Goal: Task Accomplishment & Management: Manage account settings

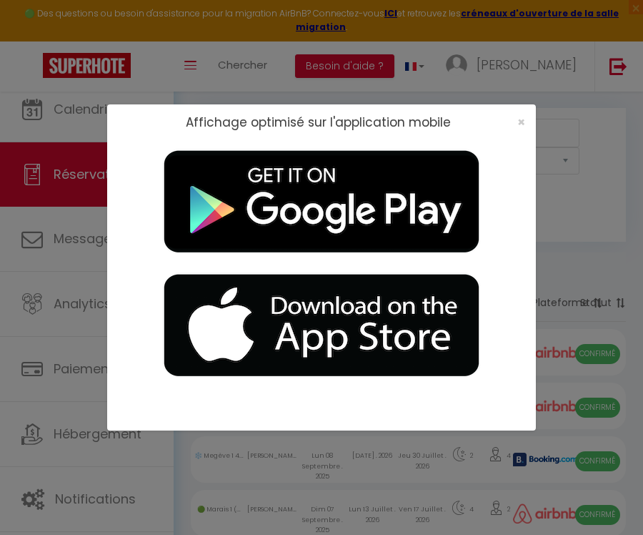
select select "not_cancelled"
click at [522, 122] on span "×" at bounding box center [521, 122] width 8 height 18
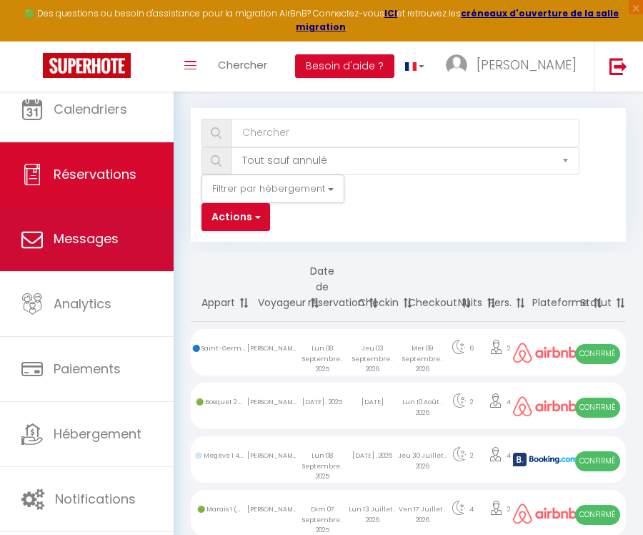
click at [121, 252] on link "Messages" at bounding box center [87, 239] width 174 height 64
select select "message"
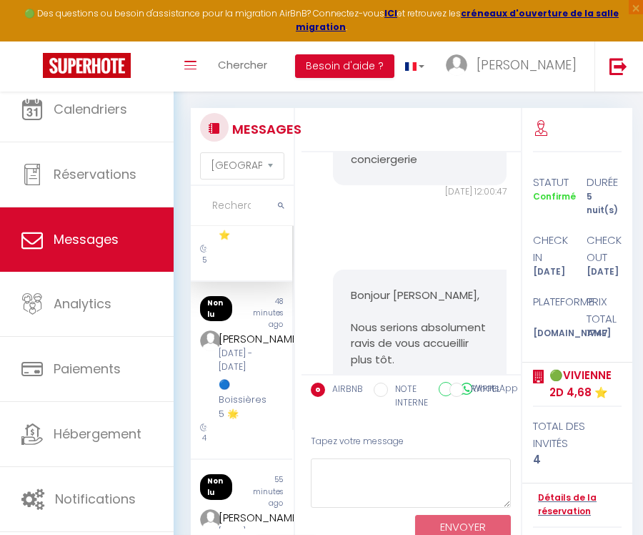
scroll to position [153, 0]
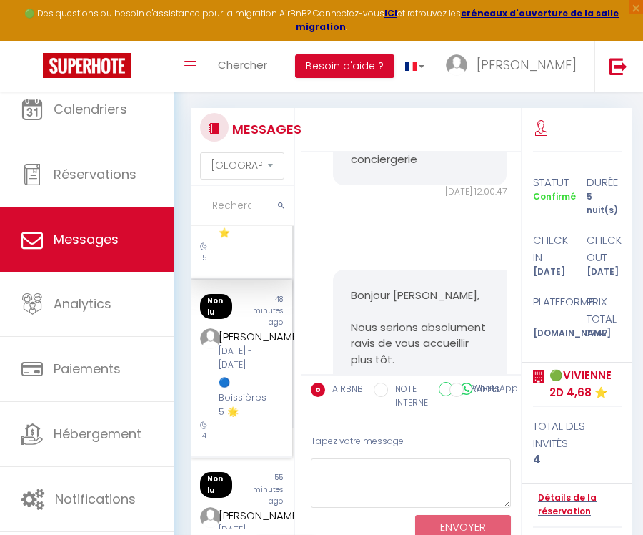
click at [252, 344] on div "[DATE] - [DATE]" at bounding box center [244, 357] width 50 height 27
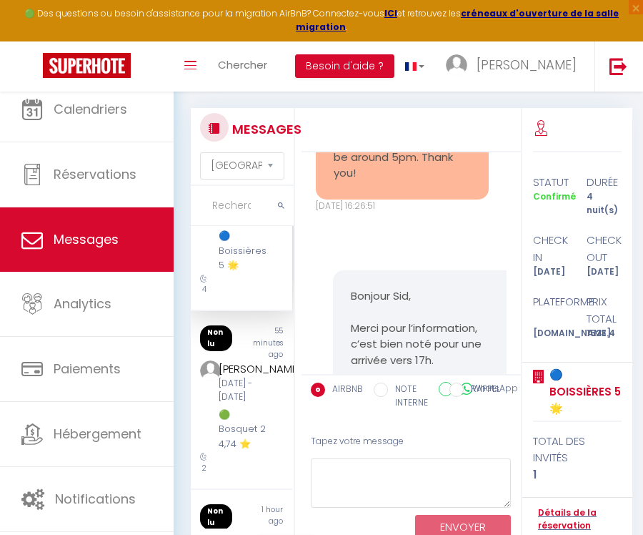
scroll to position [337, 0]
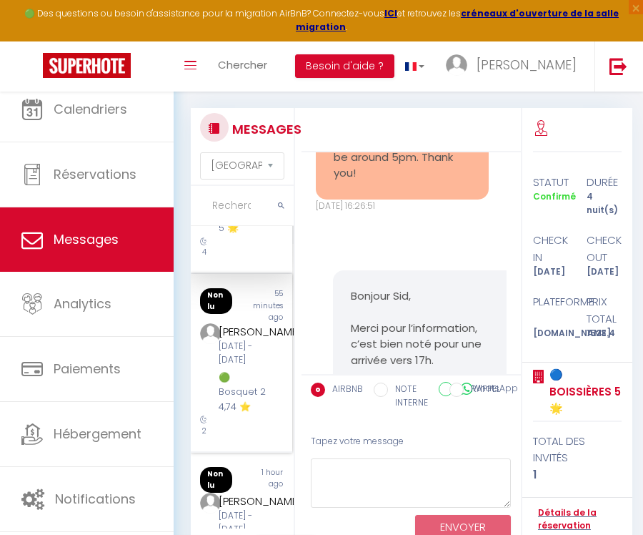
click at [257, 340] on div "[PERSON_NAME]" at bounding box center [244, 331] width 50 height 17
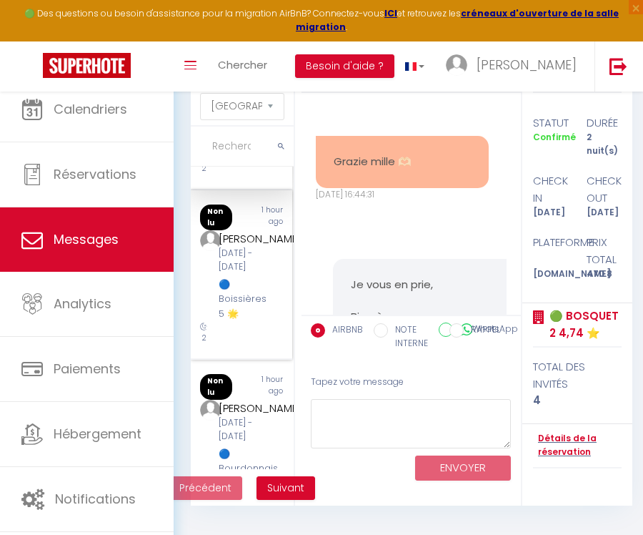
scroll to position [542, 0]
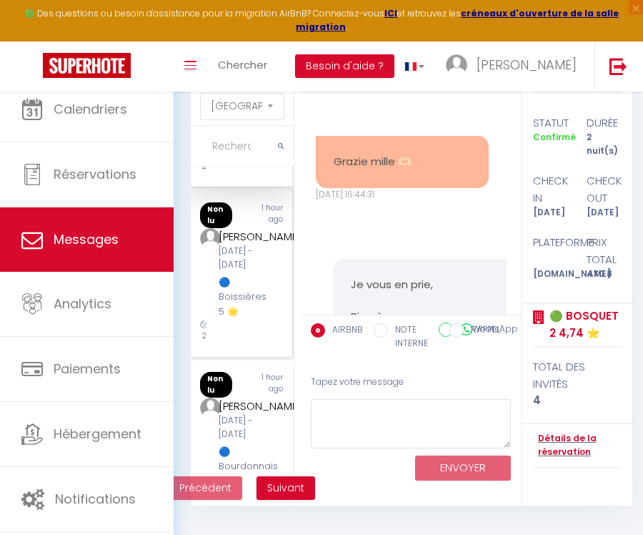
click at [234, 272] on div "[DATE] - [DATE]" at bounding box center [244, 257] width 50 height 27
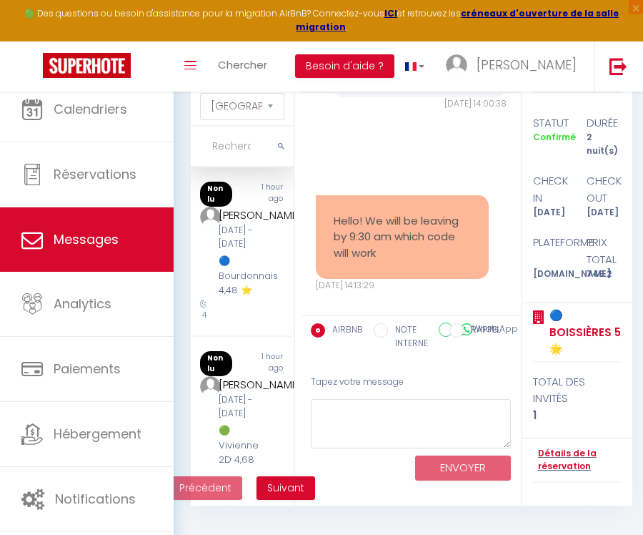
scroll to position [730, 0]
click at [234, 251] on div "[DATE] - [DATE]" at bounding box center [244, 237] width 50 height 27
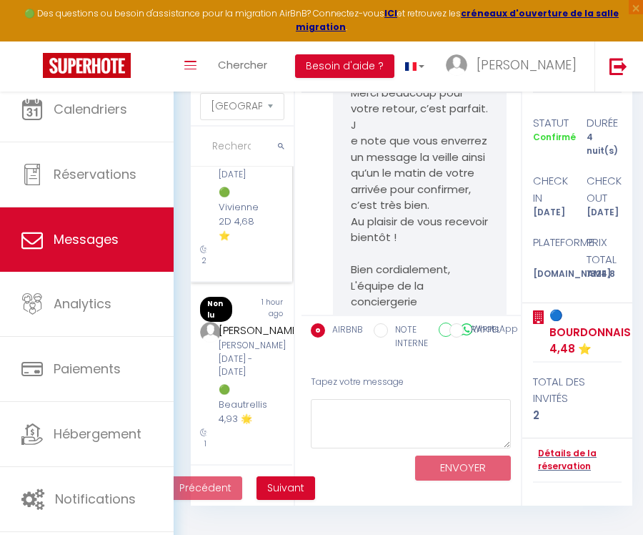
scroll to position [986, 0]
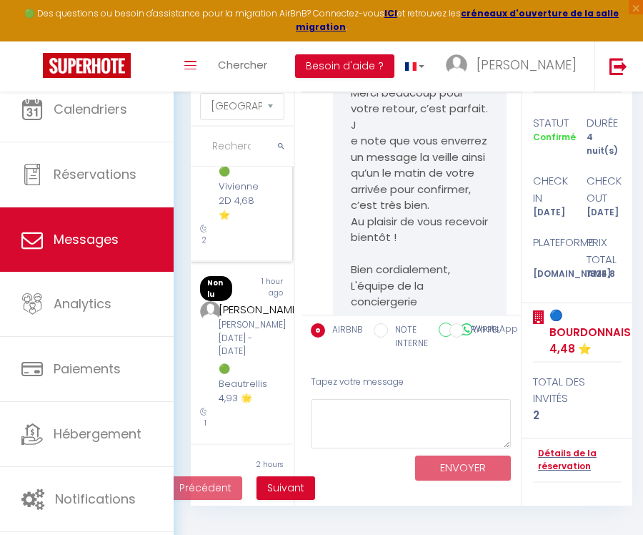
click at [239, 134] on div "[PERSON_NAME]" at bounding box center [244, 125] width 50 height 17
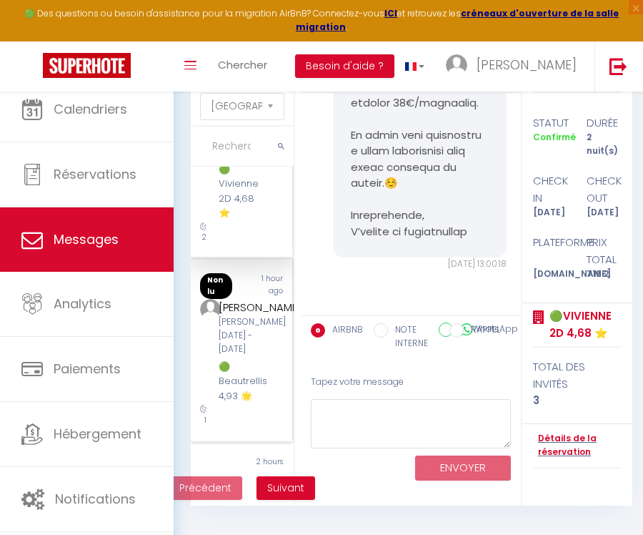
click at [239, 316] on div "[PERSON_NAME]" at bounding box center [244, 307] width 50 height 17
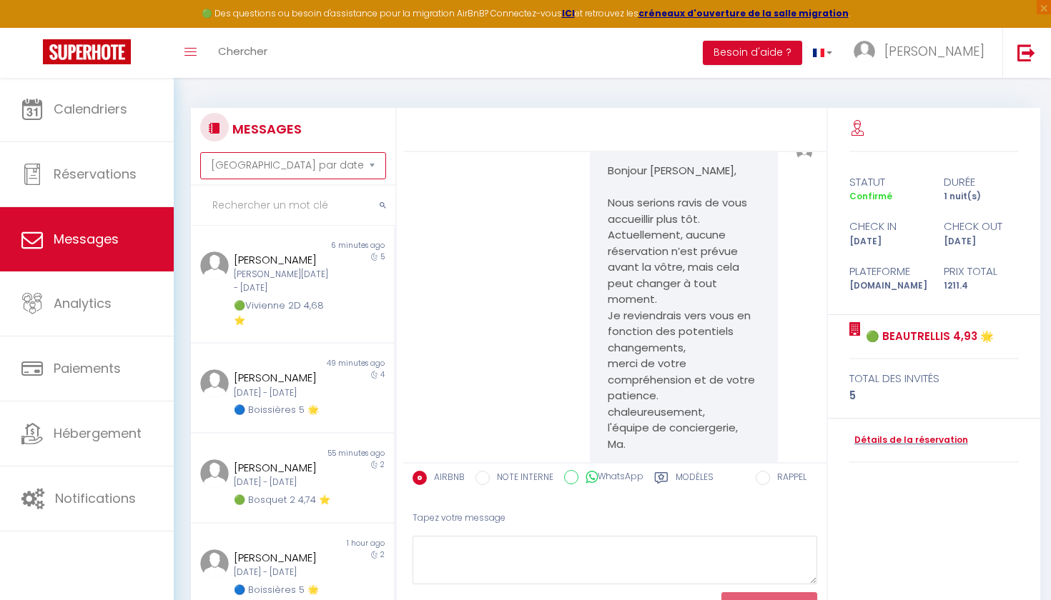
click at [209, 139] on div at bounding box center [214, 127] width 29 height 29
click at [290, 272] on div "[PERSON_NAME][DATE] - [DATE]" at bounding box center [284, 281] width 100 height 27
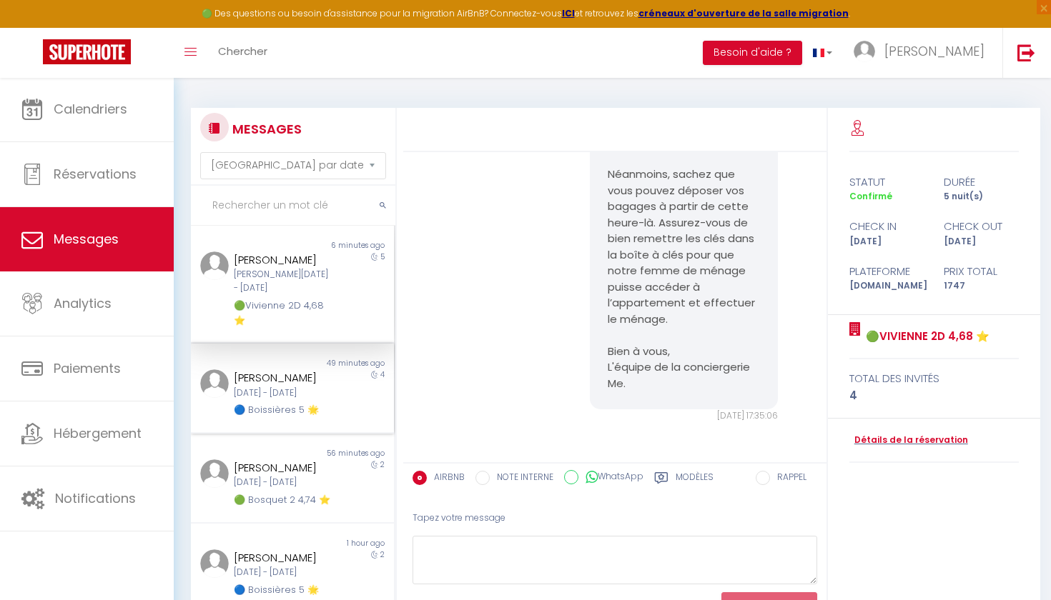
click at [312, 377] on div "[PERSON_NAME]" at bounding box center [284, 377] width 100 height 17
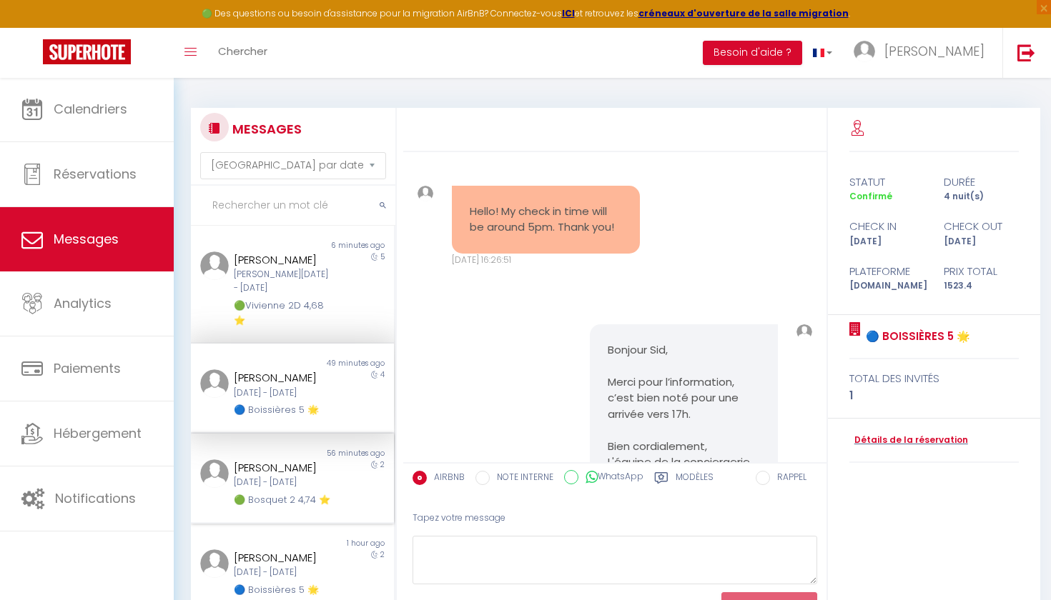
click at [310, 464] on div "[PERSON_NAME]" at bounding box center [284, 468] width 100 height 17
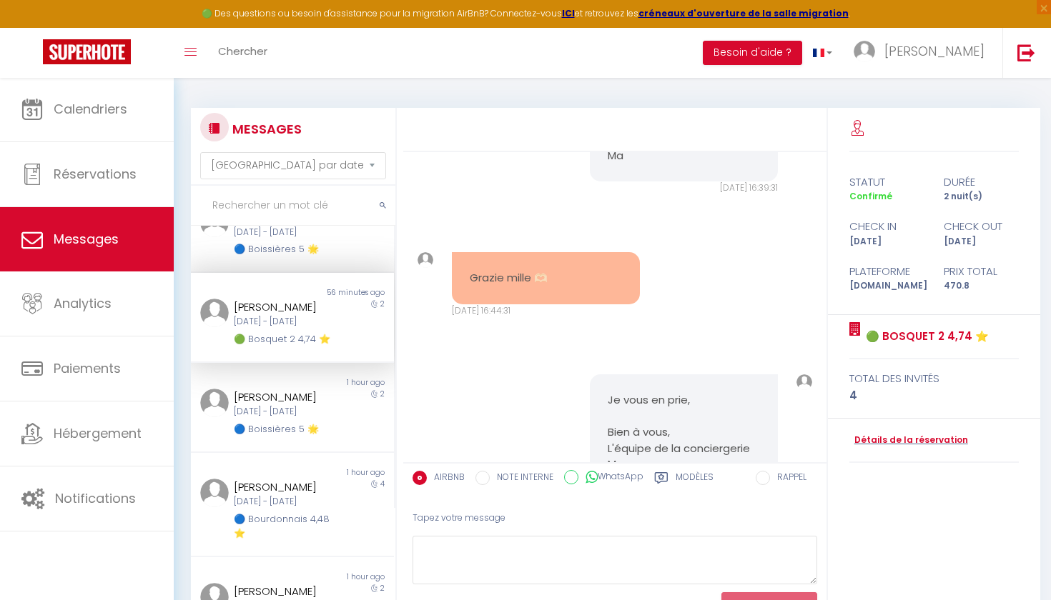
scroll to position [271, 0]
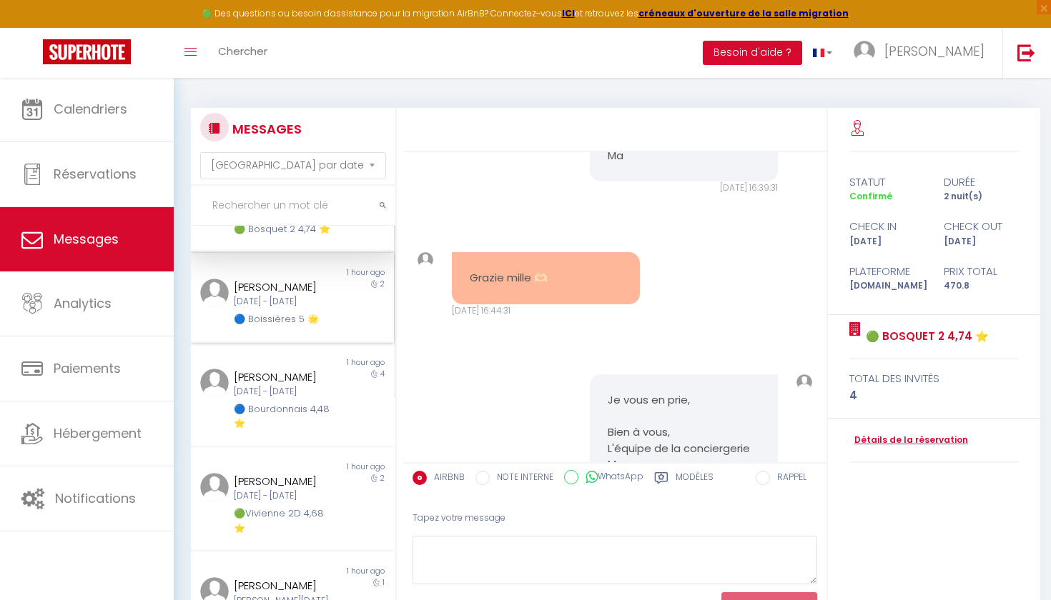
click at [330, 297] on div "[DATE] - [DATE]" at bounding box center [284, 302] width 100 height 14
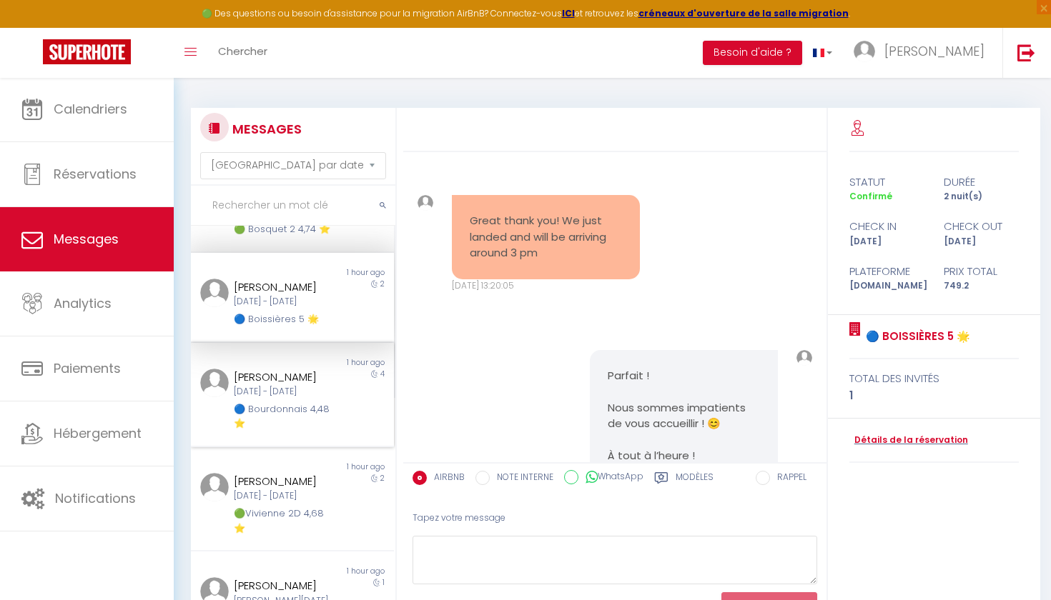
click at [328, 358] on div "1 hour ago" at bounding box center [342, 362] width 101 height 11
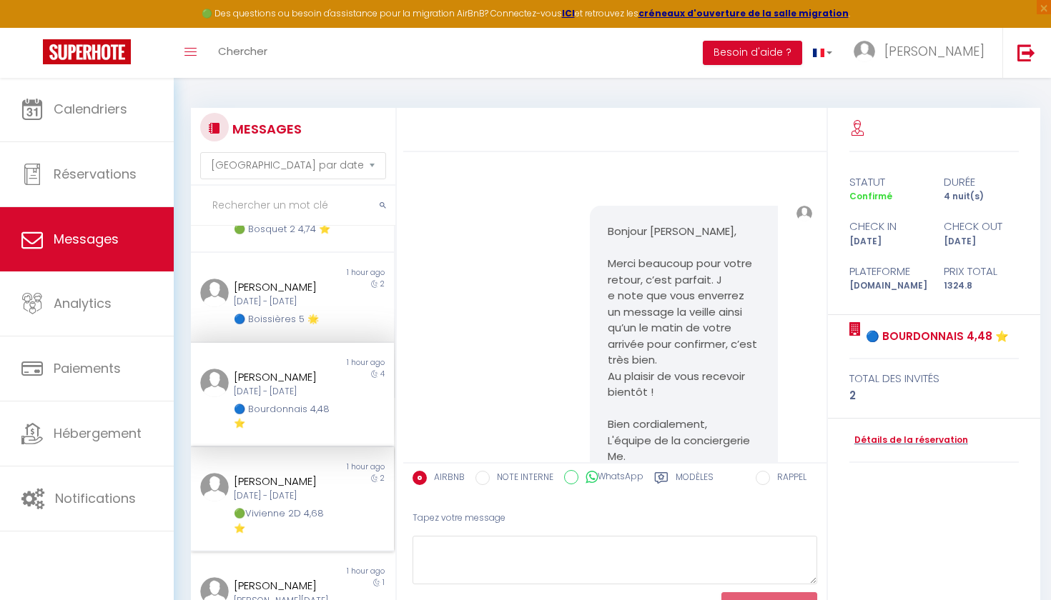
click at [327, 447] on div "Non lu 1 hour ago [PERSON_NAME] [DATE] - [DATE] 🟢Vivienne 2D 4,68 ⭐️ 2" at bounding box center [292, 499] width 203 height 104
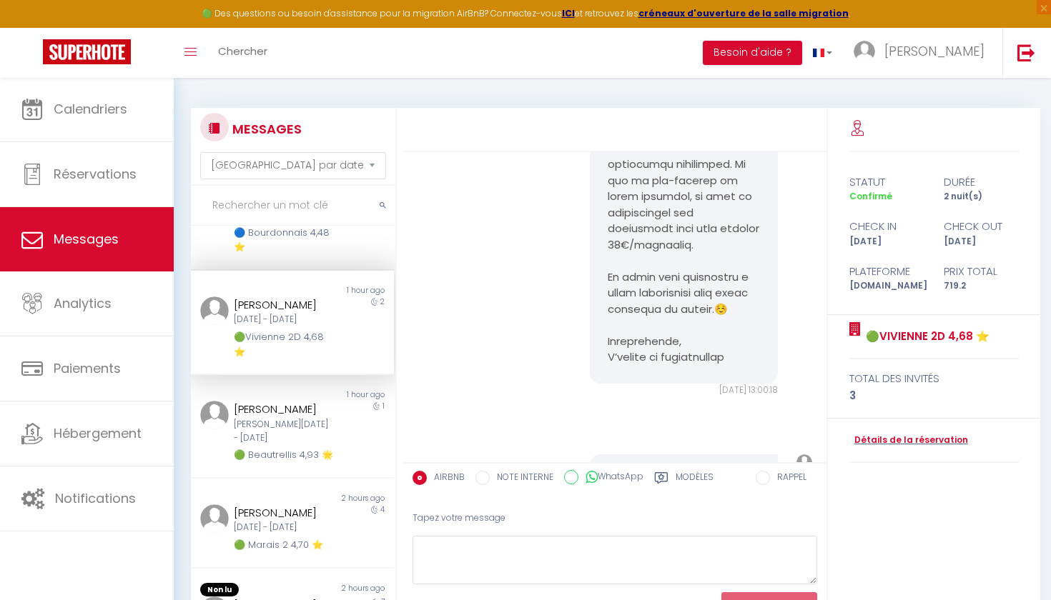
scroll to position [451, 0]
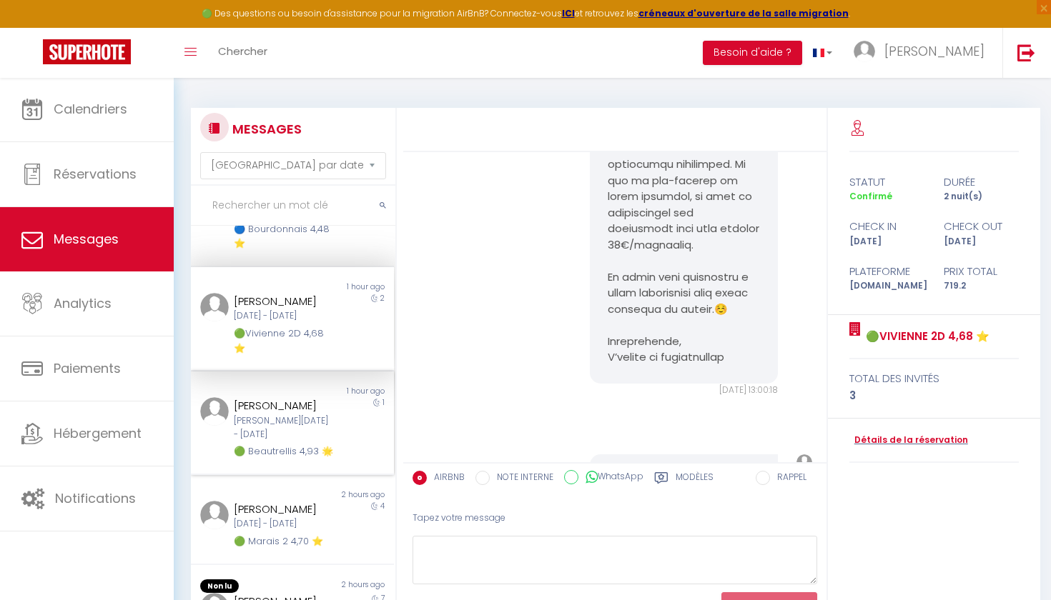
click at [337, 456] on div "[PERSON_NAME] [PERSON_NAME][DATE] - [DATE] 🟢 Beautrellis 4,93 🌟" at bounding box center [283, 428] width 119 height 62
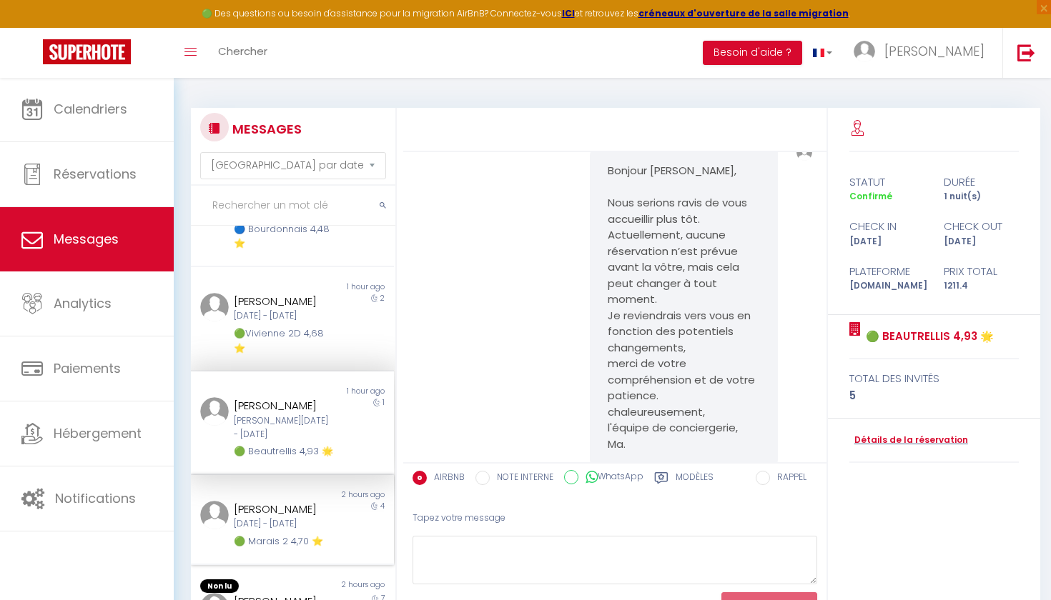
click at [337, 517] on div "[PERSON_NAME] [DATE] - [DATE] 🟢 Marais 2 4,70 ⭐️" at bounding box center [283, 525] width 119 height 49
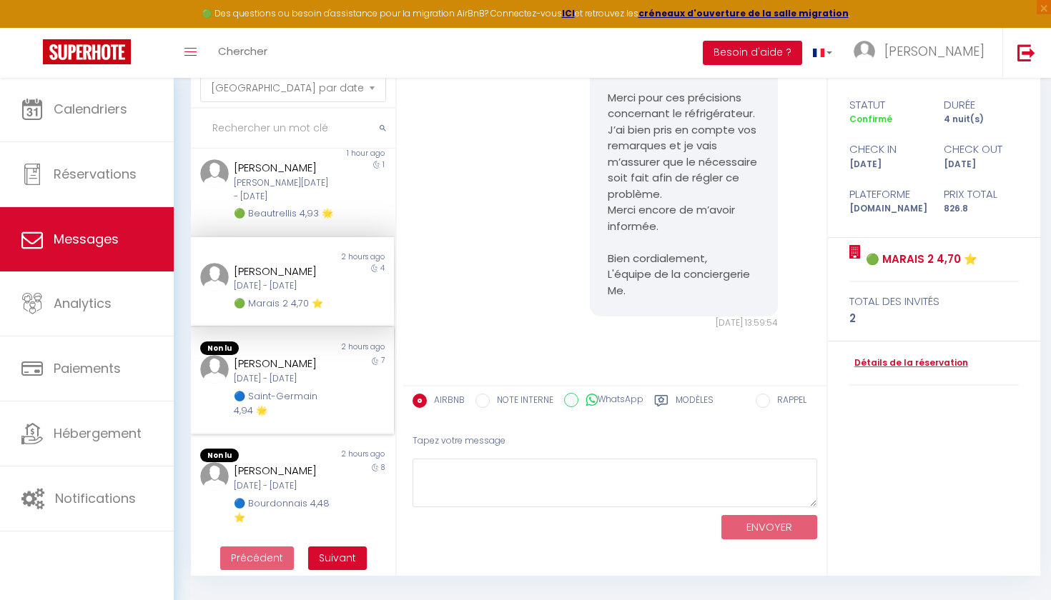
click at [342, 339] on div "Non lu 2 hours ago [PERSON_NAME] [DATE] - [DATE] 🔵 Saint-Germain 4,94 🌟 7" at bounding box center [292, 380] width 203 height 107
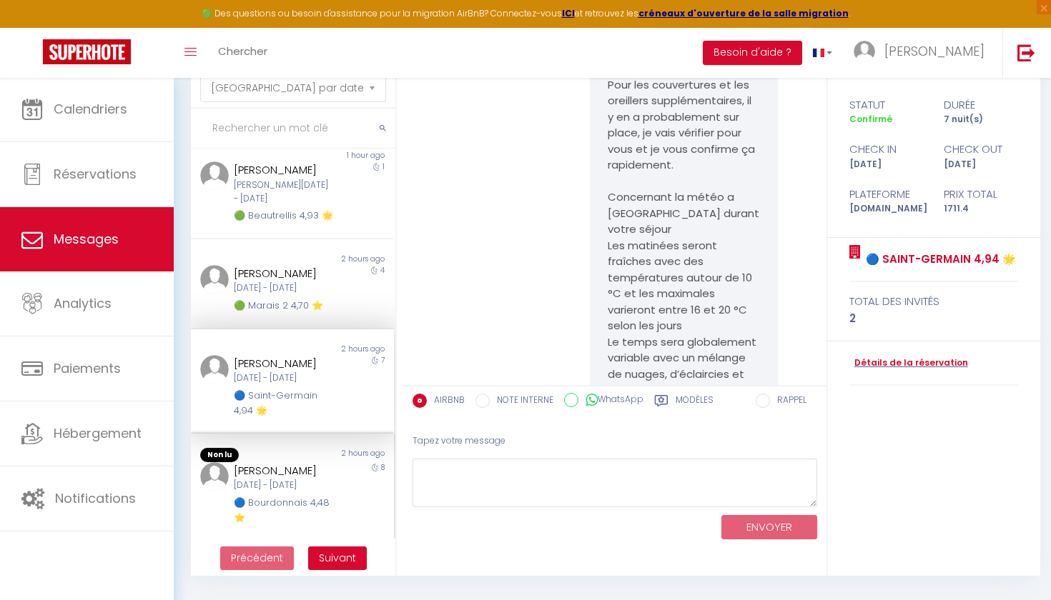
click at [341, 474] on div "[PERSON_NAME] [DATE] - [DATE] 🔵 Bourdonnais 4,48 ⭐️" at bounding box center [283, 493] width 119 height 63
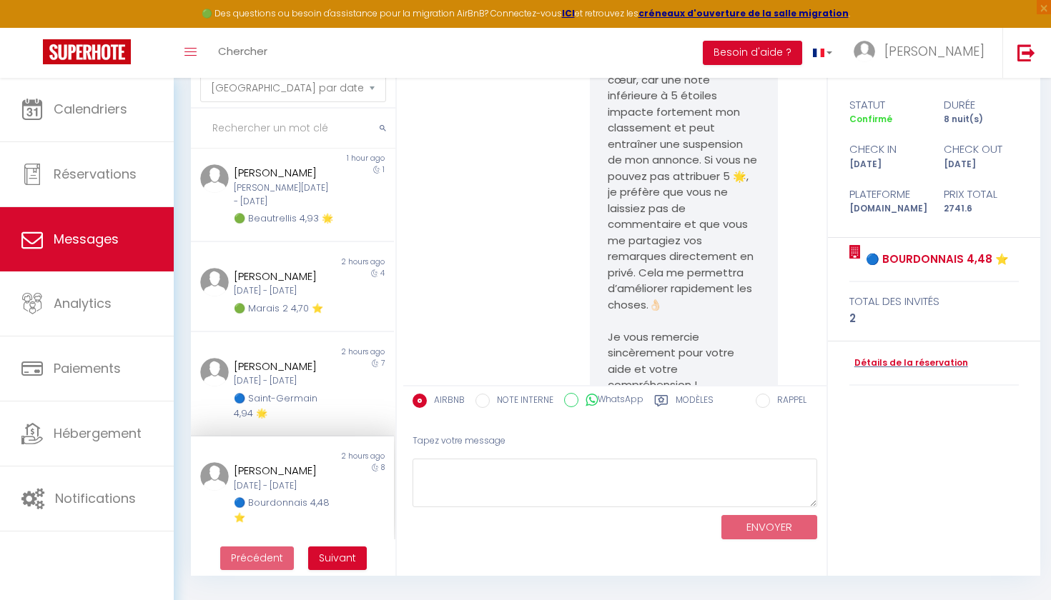
click at [323, 534] on span "Suivant" at bounding box center [337, 558] width 37 height 14
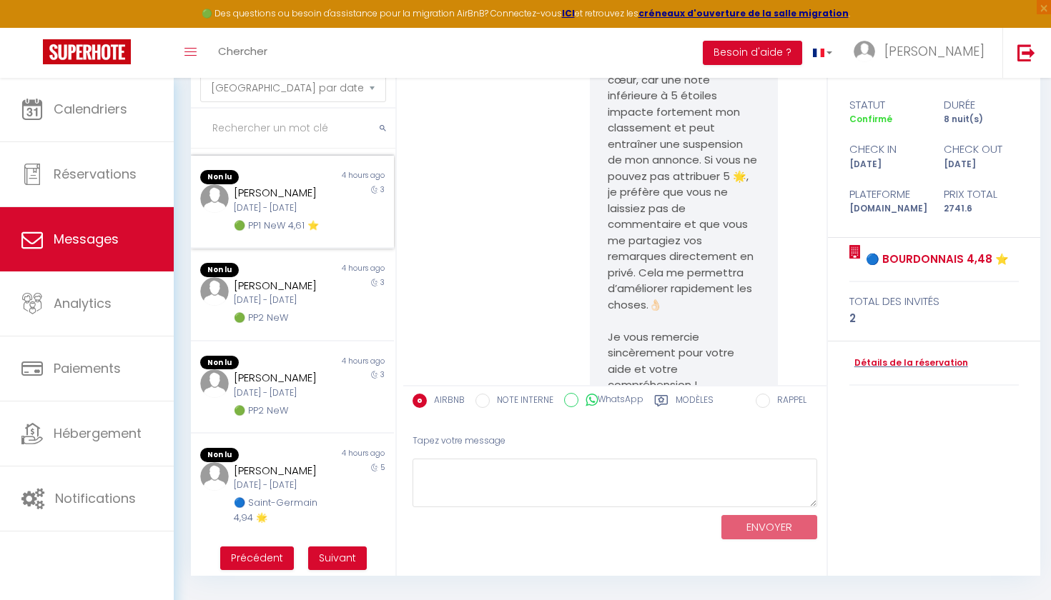
click at [330, 215] on div "[DATE] - [DATE]" at bounding box center [284, 209] width 100 height 14
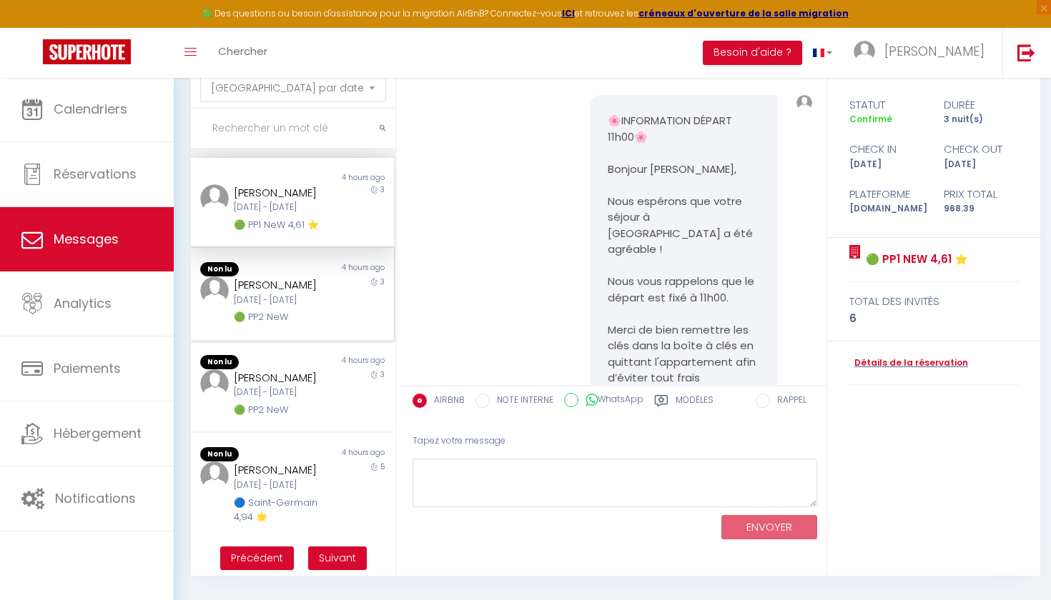
click at [310, 307] on div "[DATE] - [DATE]" at bounding box center [284, 301] width 100 height 14
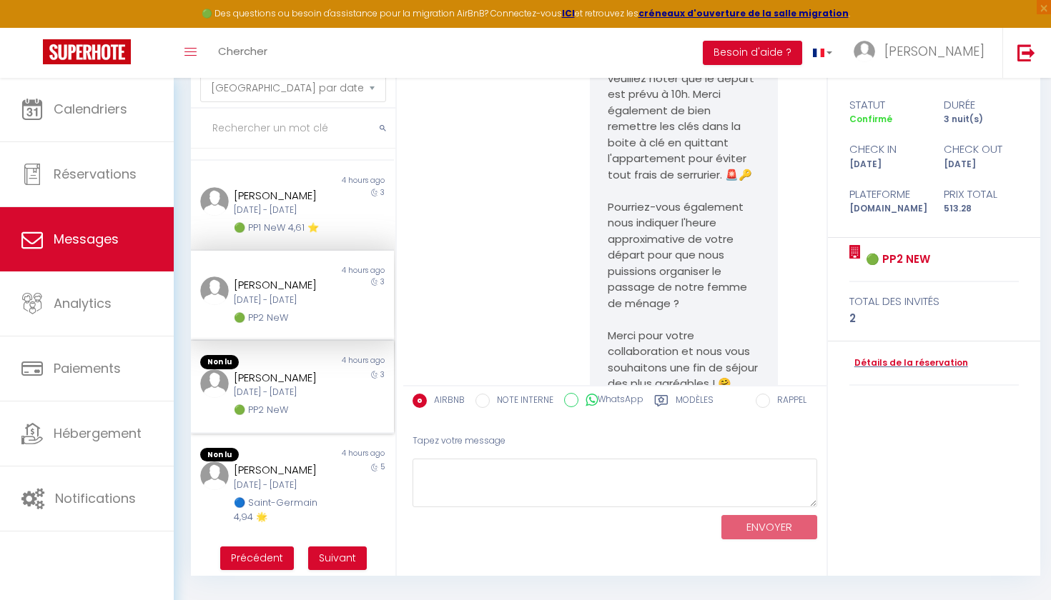
click at [312, 417] on div "🟢 PP2 NeW" at bounding box center [284, 410] width 100 height 14
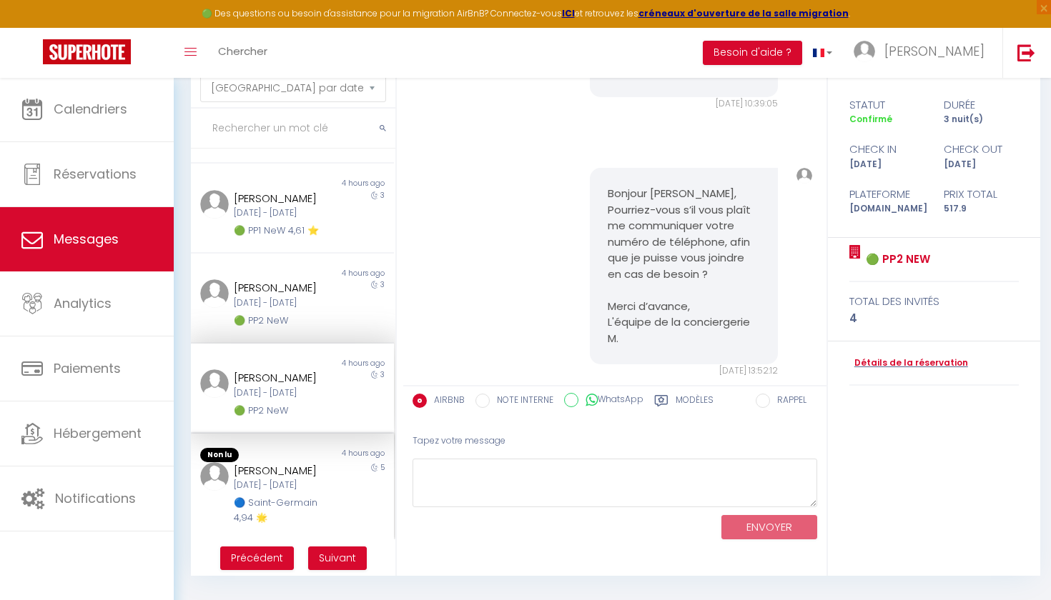
click at [312, 480] on div "[PERSON_NAME]" at bounding box center [284, 470] width 100 height 17
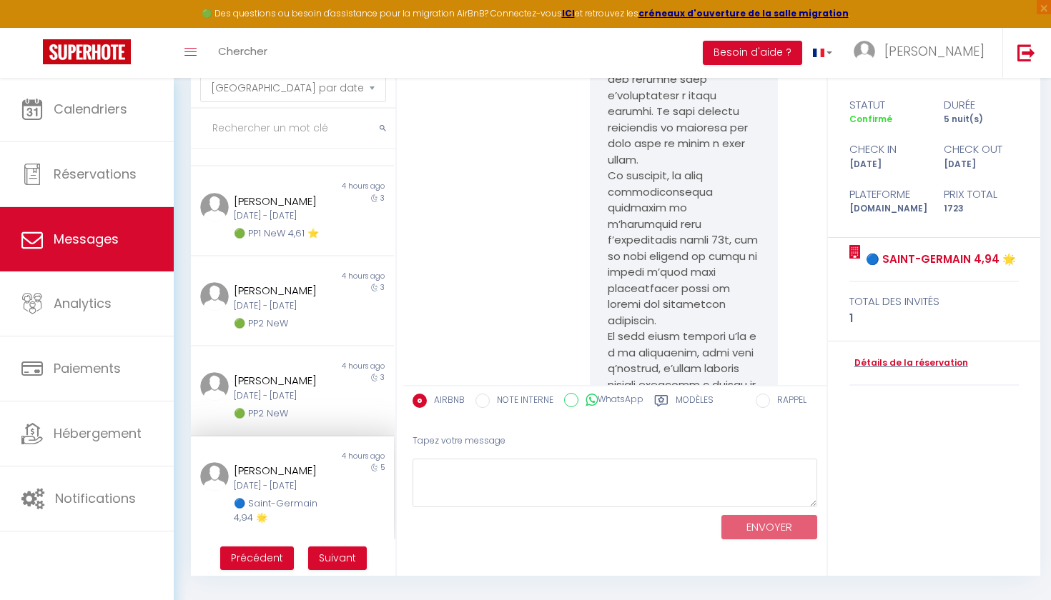
click at [351, 534] on span "Suivant" at bounding box center [337, 558] width 37 height 14
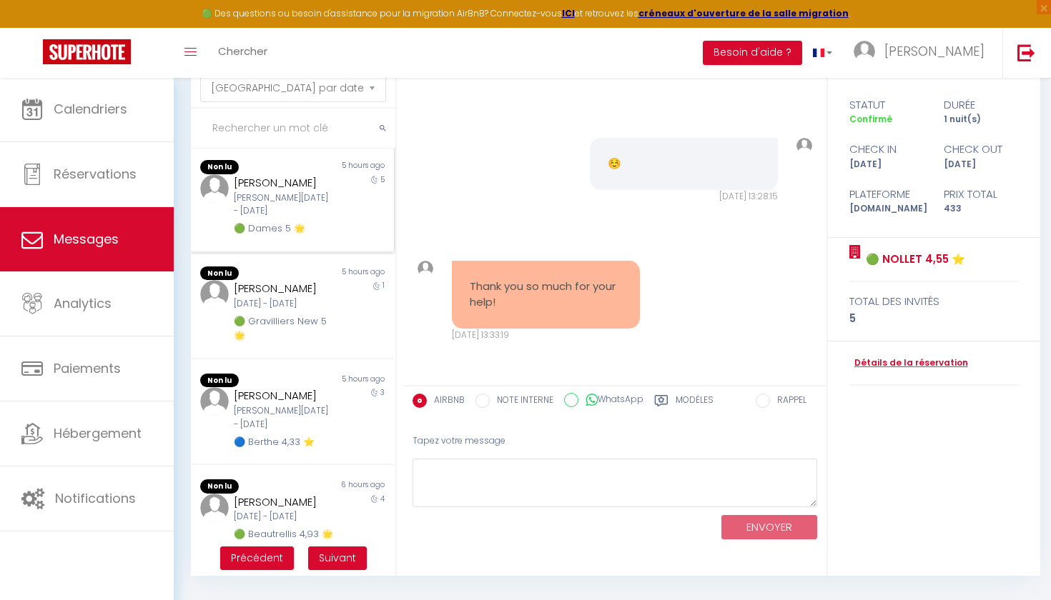
click at [297, 216] on div "[PERSON_NAME][DATE] - [DATE]" at bounding box center [284, 205] width 100 height 27
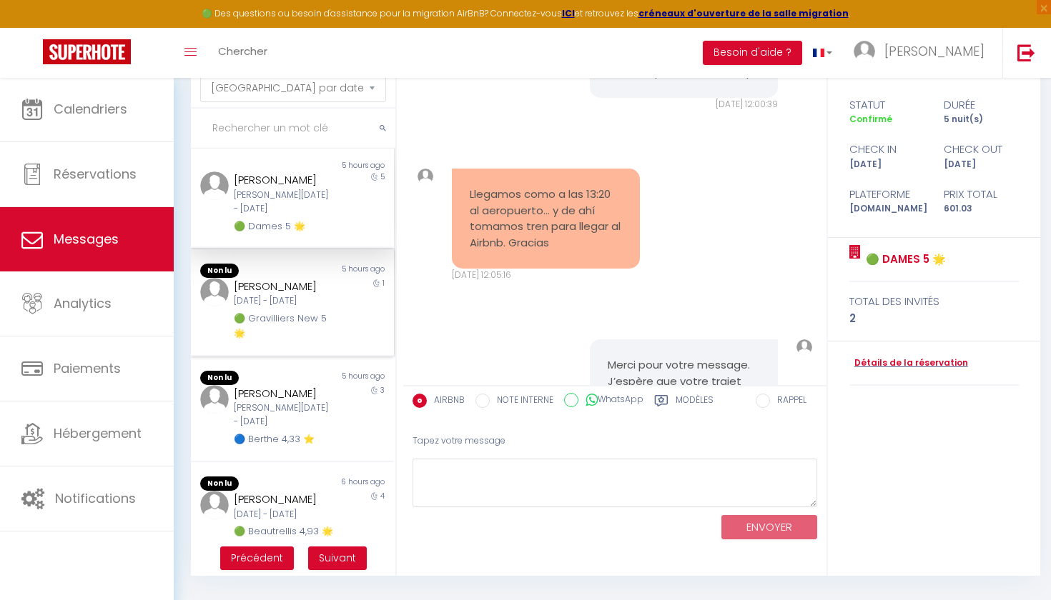
click at [297, 275] on div "5 hours ago" at bounding box center [342, 271] width 101 height 14
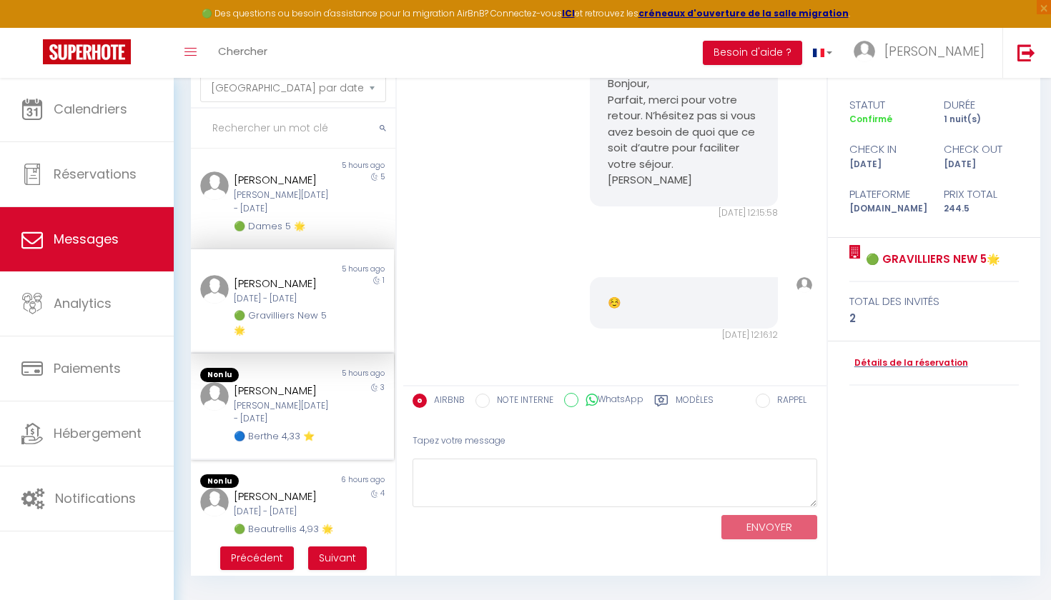
click at [297, 382] on div "5 hours ago" at bounding box center [342, 375] width 101 height 14
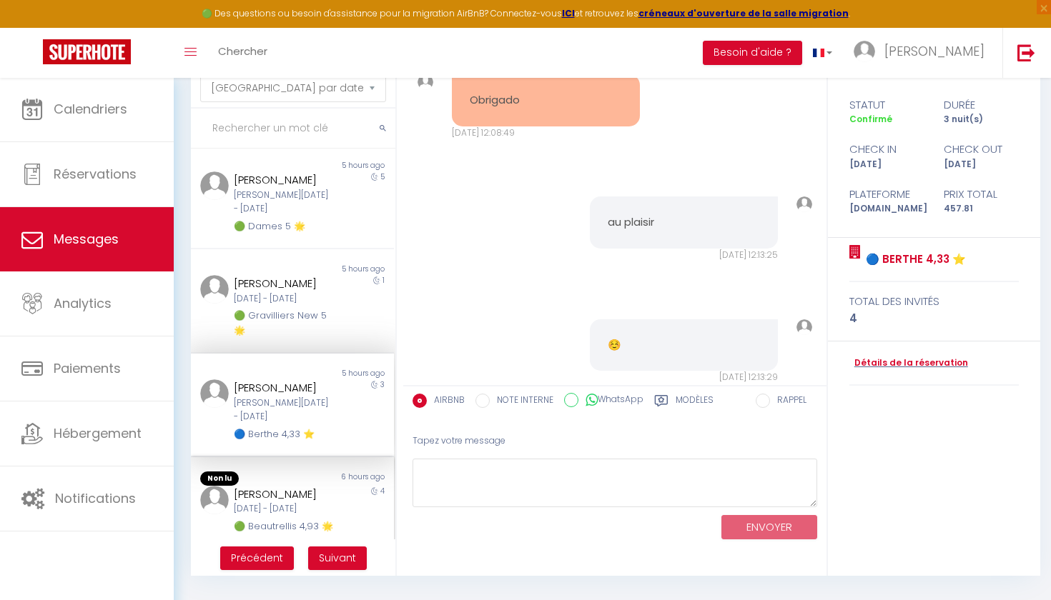
click at [299, 503] on div "[PERSON_NAME]" at bounding box center [284, 494] width 100 height 17
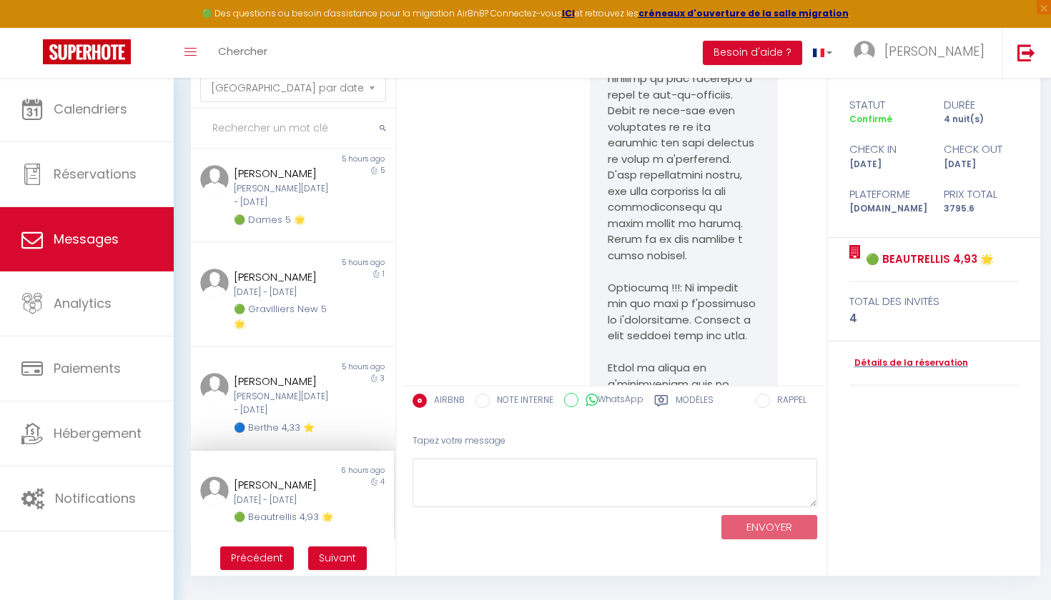
click at [335, 534] on button "Suivant" at bounding box center [337, 559] width 59 height 24
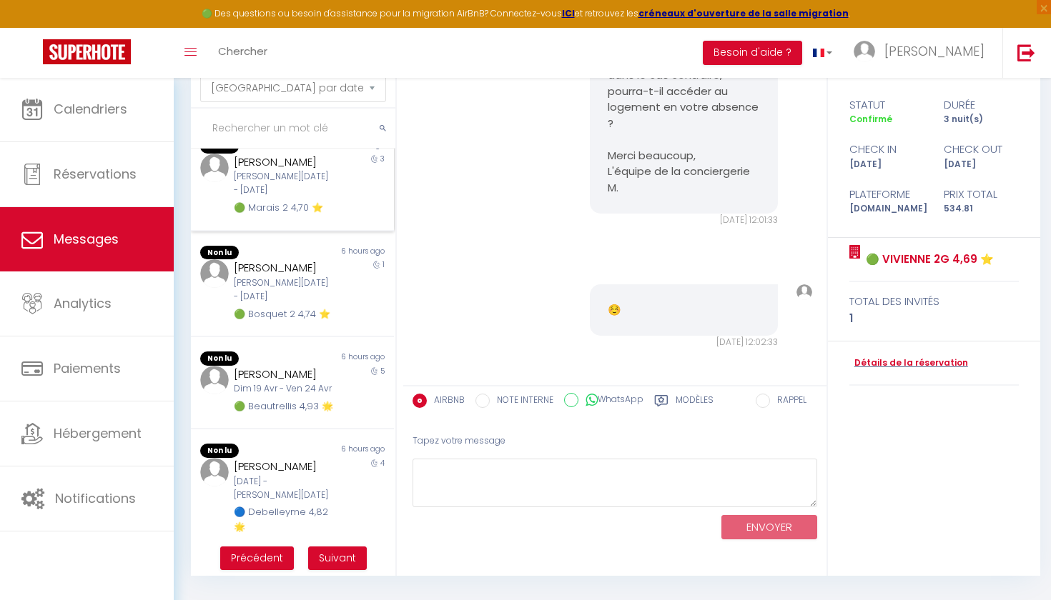
click at [282, 171] on div "[PERSON_NAME]" at bounding box center [284, 162] width 100 height 17
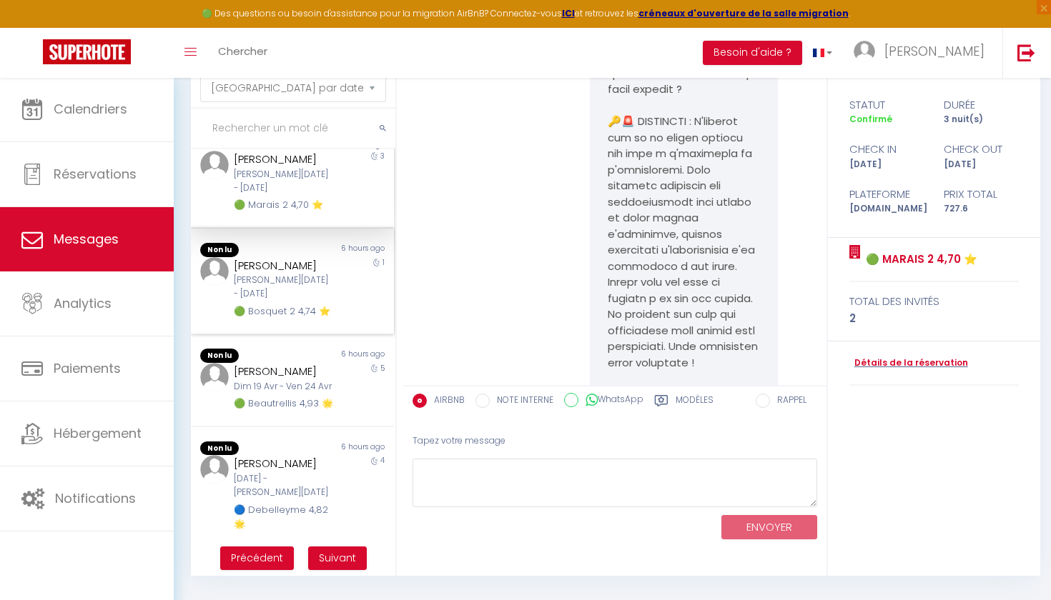
click at [282, 274] on div "[PERSON_NAME]" at bounding box center [284, 265] width 100 height 17
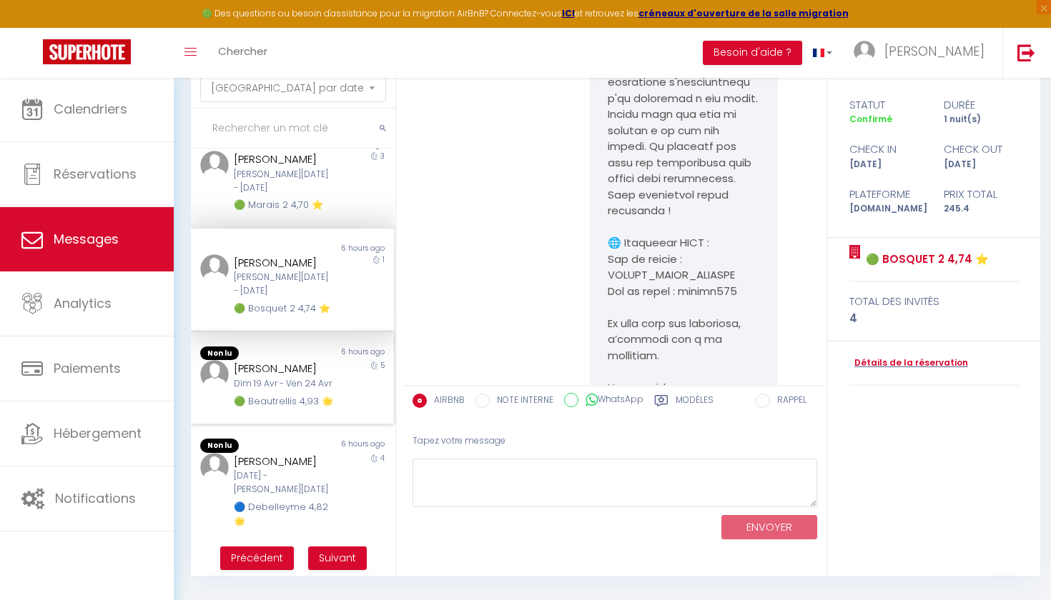
click at [307, 377] on div "[PERSON_NAME]" at bounding box center [284, 368] width 100 height 17
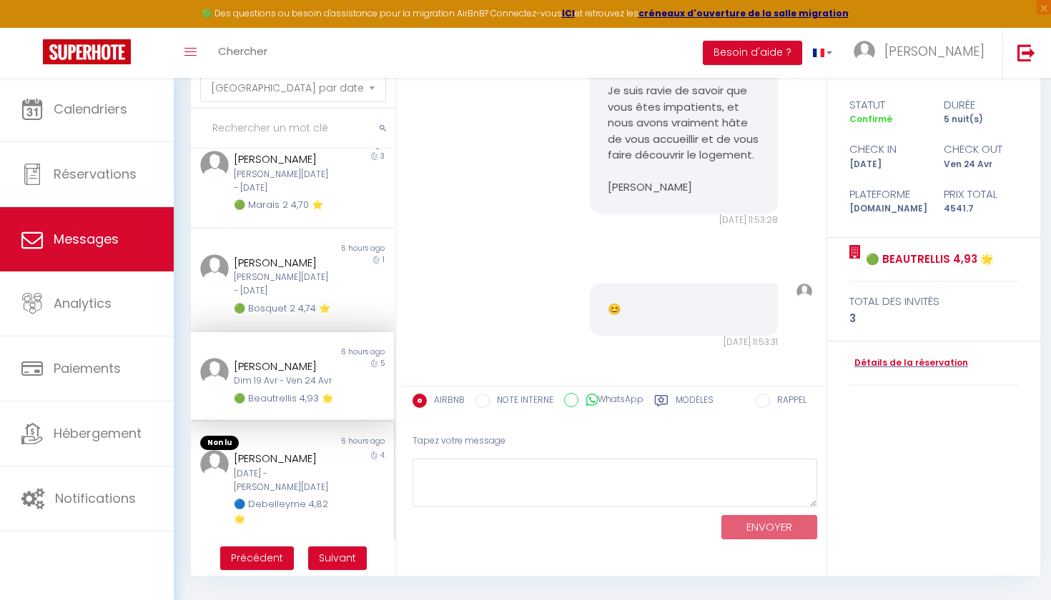
click at [307, 450] on div "6 hours ago" at bounding box center [342, 443] width 101 height 14
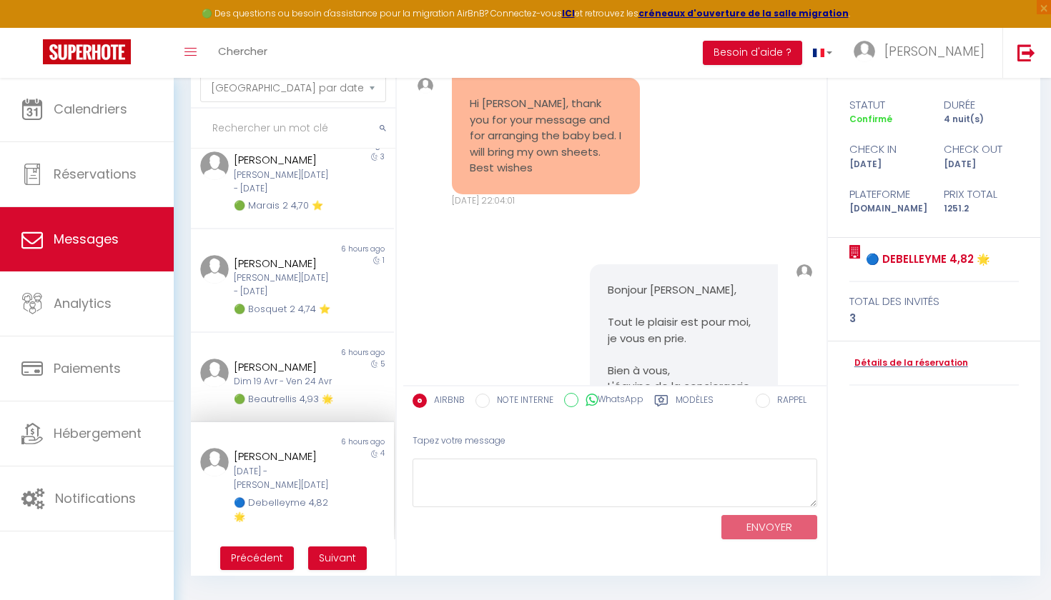
click at [339, 534] on span "Suivant" at bounding box center [337, 558] width 37 height 14
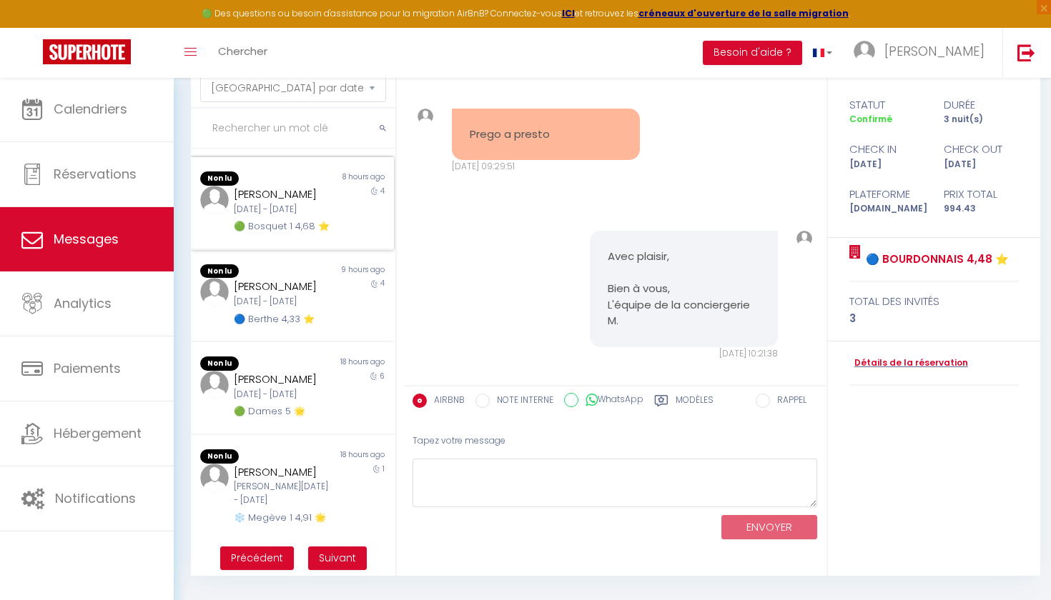
click at [286, 198] on div "[PERSON_NAME] [DATE] - [DATE] 🟢 Bosquet 1 4,68 ⭐️" at bounding box center [283, 210] width 119 height 49
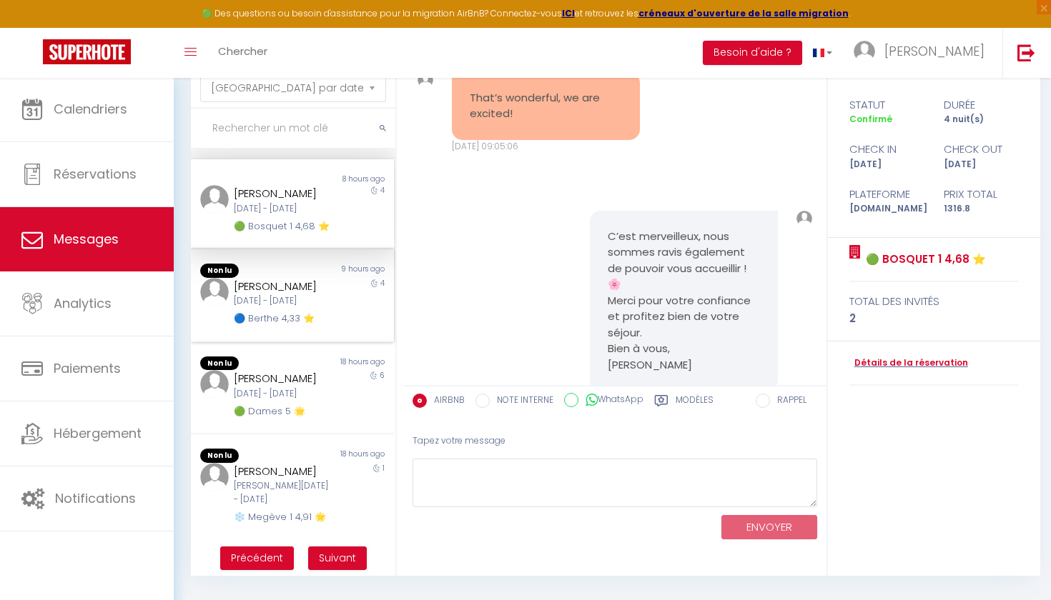
click at [285, 278] on div "[PERSON_NAME]" at bounding box center [284, 286] width 100 height 17
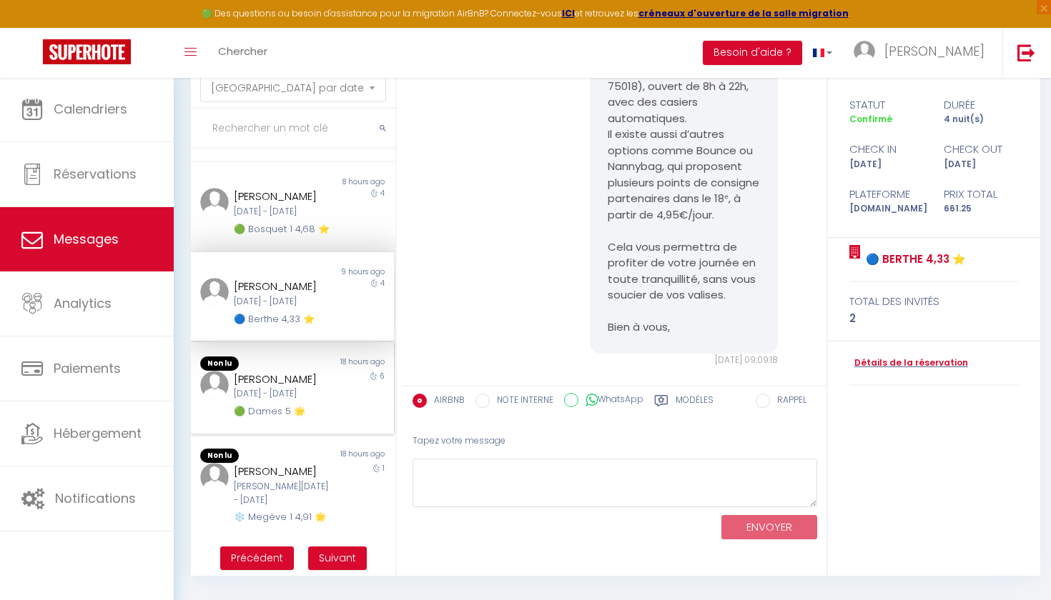
click at [285, 342] on div "Non lu 18 hours ago [PERSON_NAME][DATE] - [DATE] 🟢 Dames 5 🌟 6" at bounding box center [292, 388] width 203 height 93
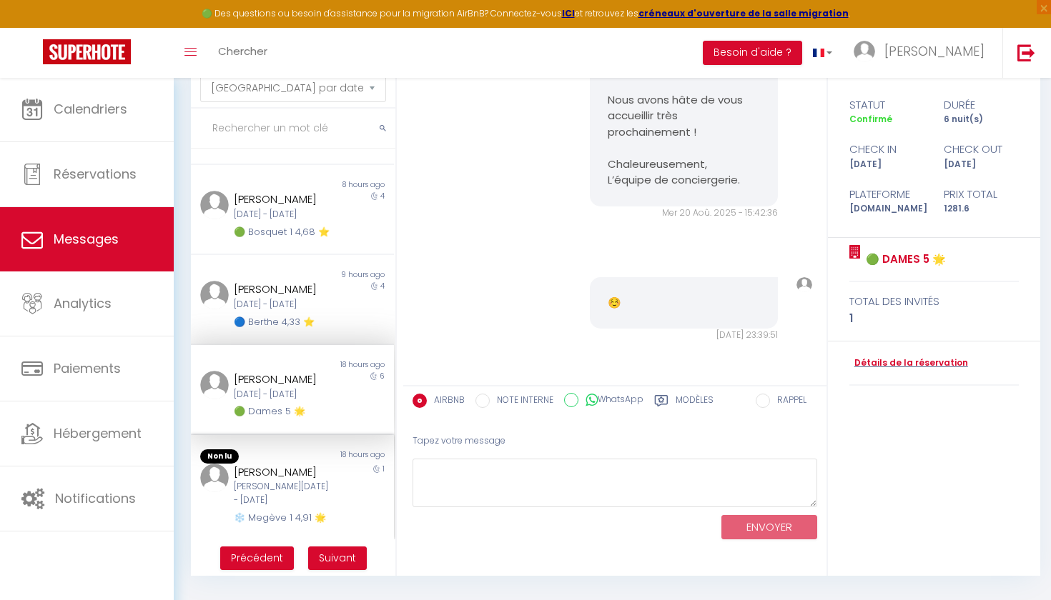
click at [299, 508] on div "[PERSON_NAME] [PERSON_NAME][DATE] - [DATE] ❄️ Megève 1 4,91 🌟" at bounding box center [283, 495] width 119 height 62
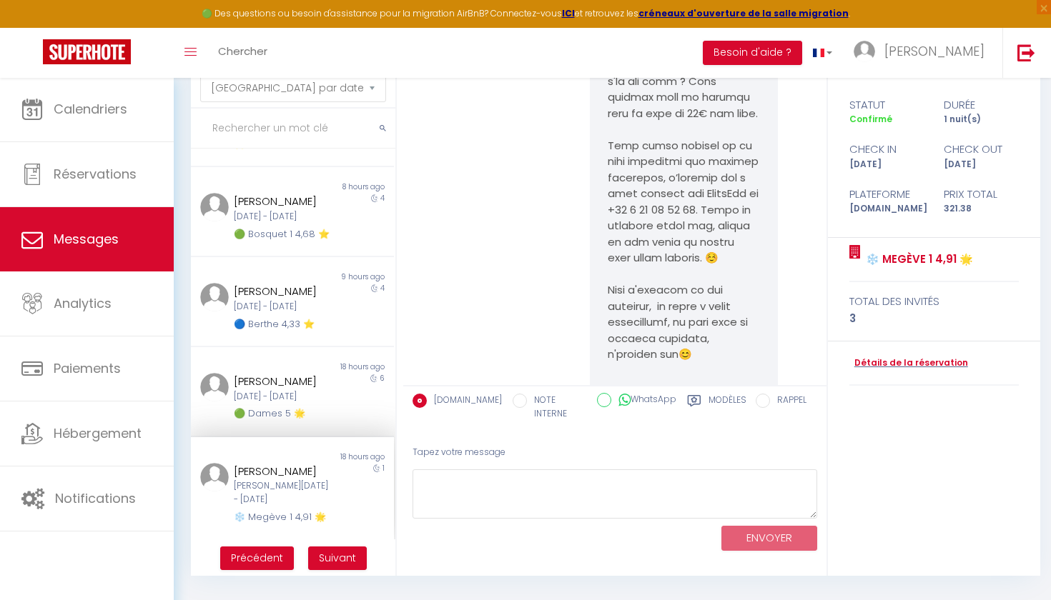
click at [335, 534] on span "Suivant" at bounding box center [337, 558] width 37 height 14
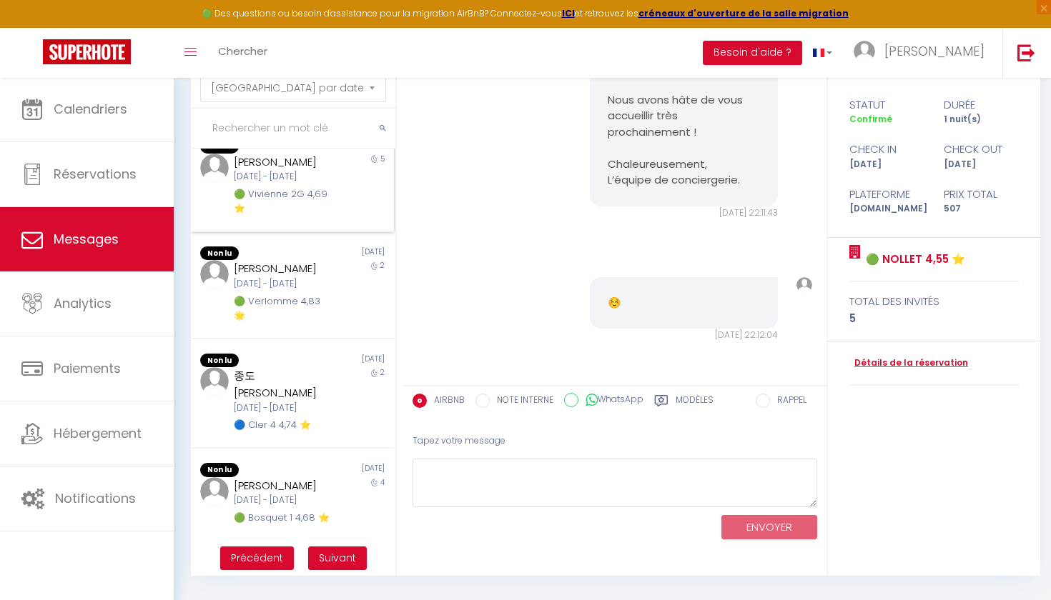
click at [274, 154] on div "Non lu" at bounding box center [241, 146] width 101 height 14
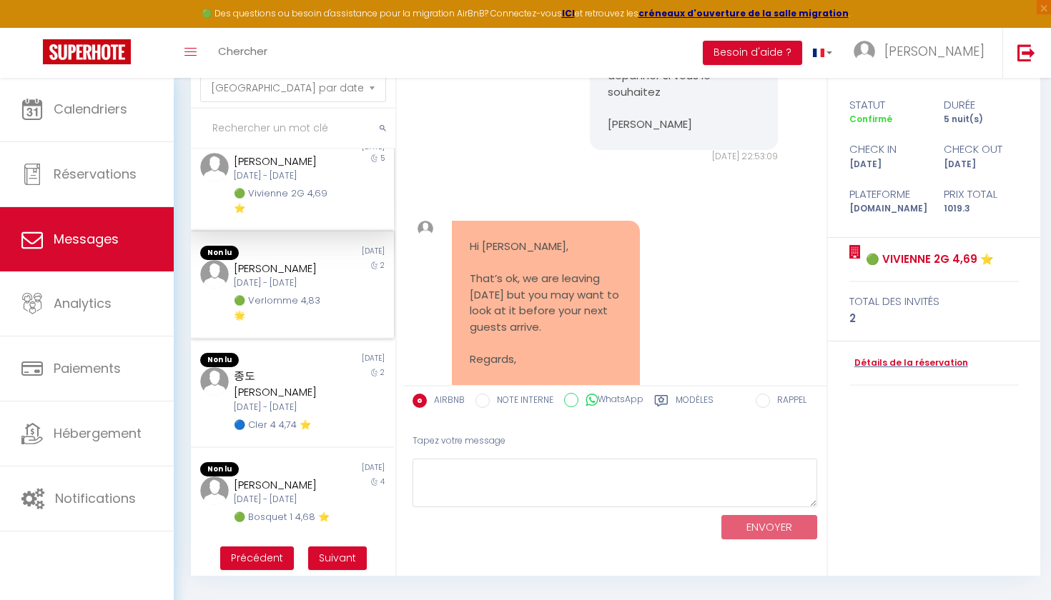
click at [274, 290] on div "[DATE] - [DATE]" at bounding box center [284, 284] width 100 height 14
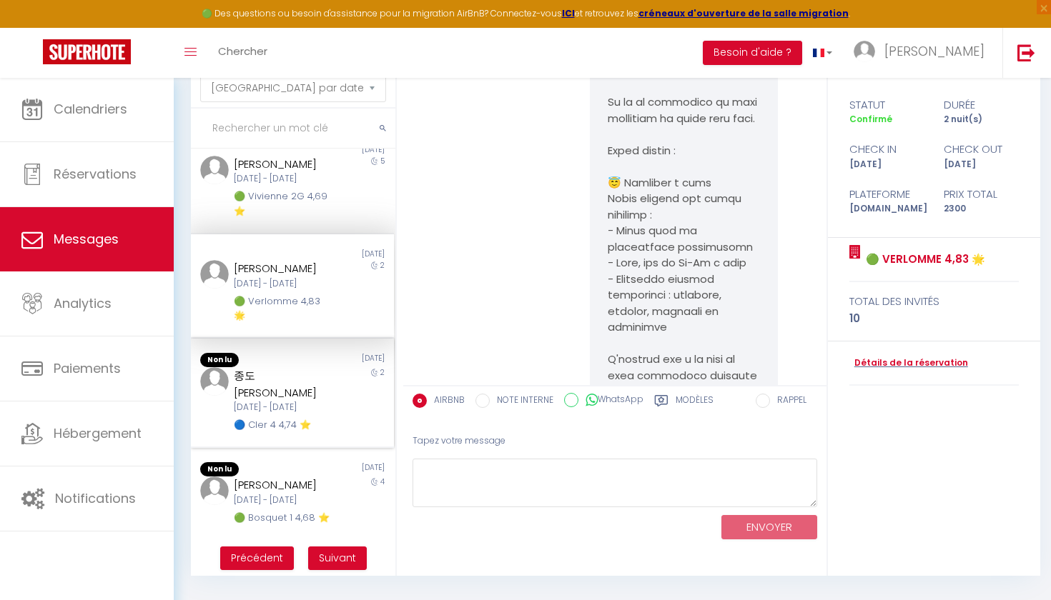
click at [274, 401] on div "종도 [PERSON_NAME]" at bounding box center [284, 384] width 100 height 34
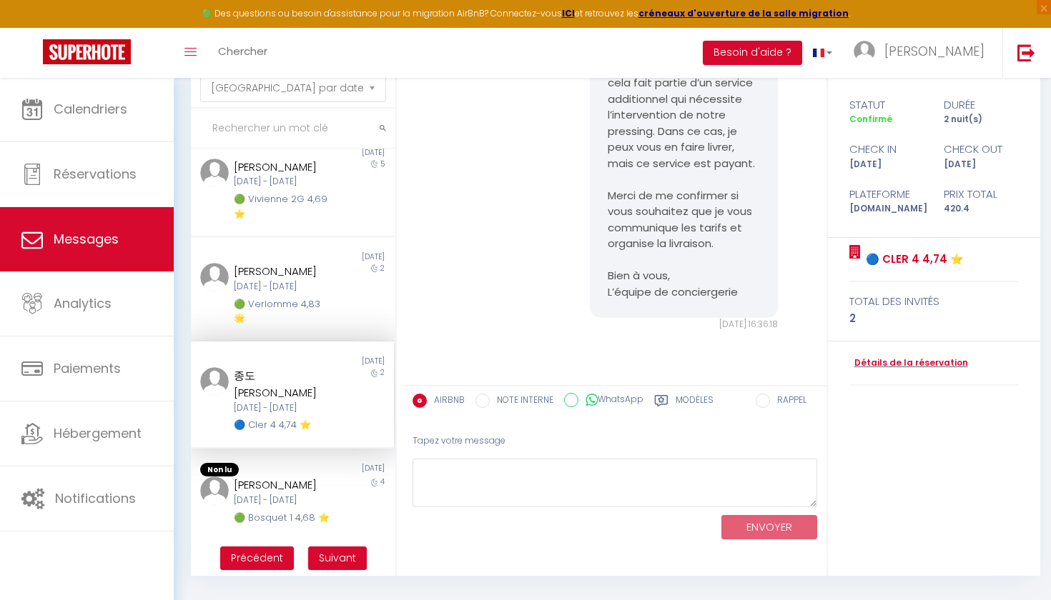
click at [274, 427] on div "종도 [PERSON_NAME][DATE] - [DATE] 🔵 Cler 4 4,74 ⭐️" at bounding box center [283, 399] width 119 height 65
click at [281, 494] on div "[PERSON_NAME]" at bounding box center [284, 485] width 100 height 17
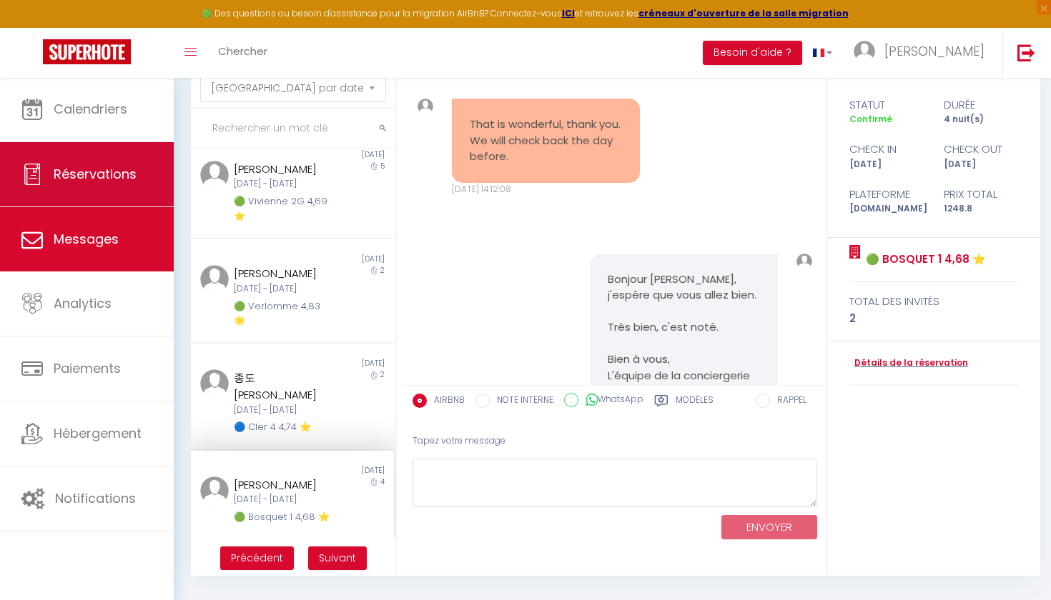
click at [124, 180] on span "Réservations" at bounding box center [95, 174] width 83 height 18
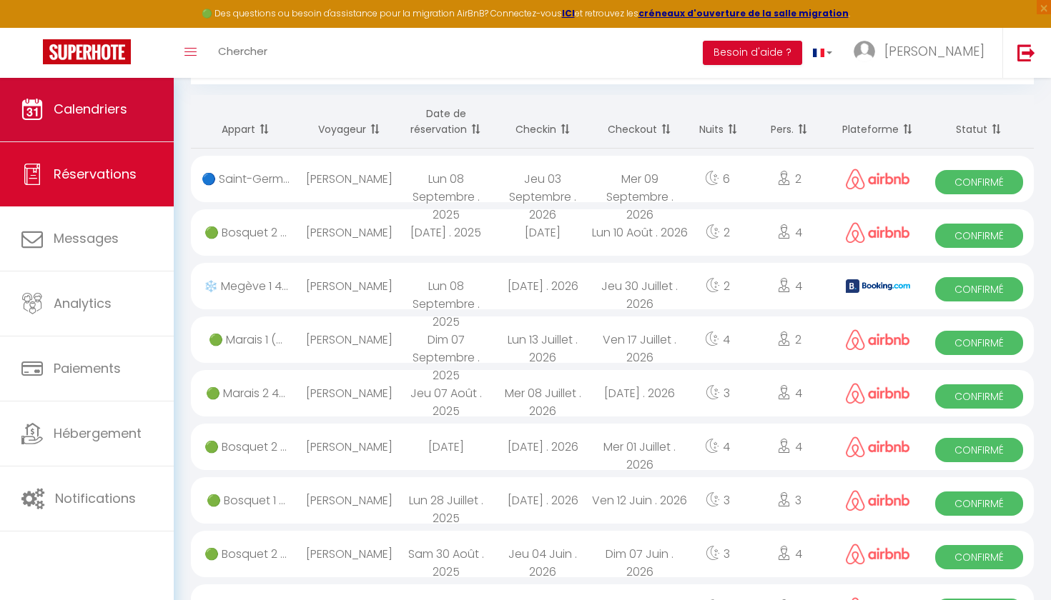
click at [111, 128] on link "Calendriers" at bounding box center [87, 109] width 174 height 64
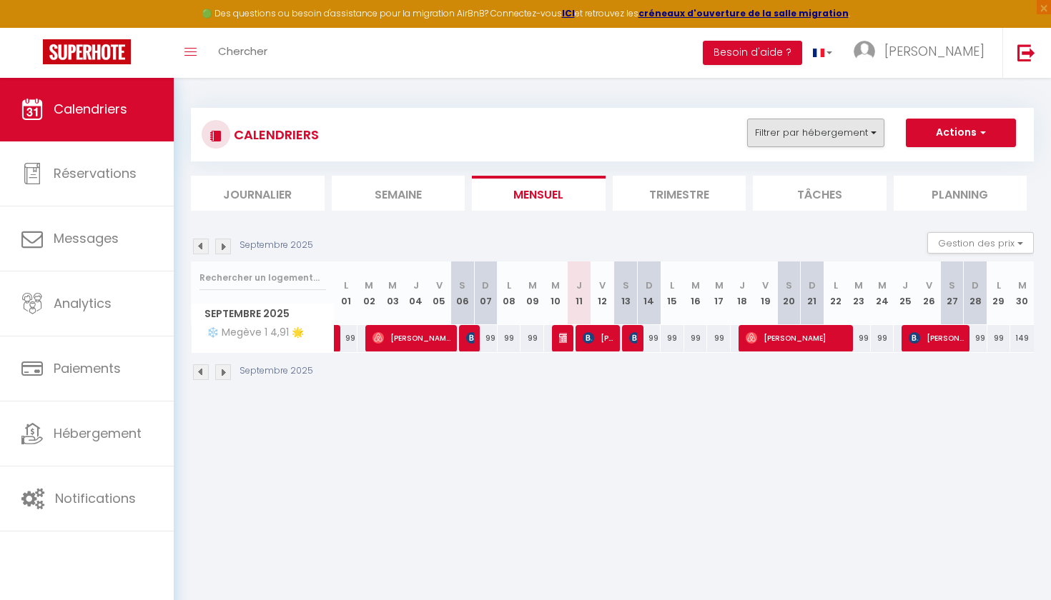
click at [642, 131] on button "Filtrer par hébergement" at bounding box center [815, 133] width 137 height 29
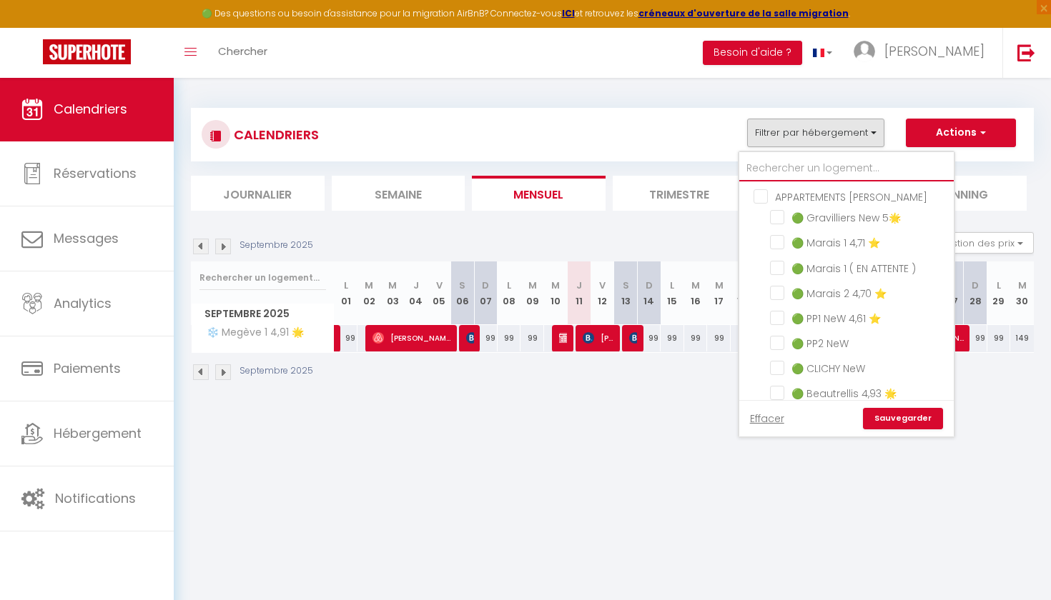
click at [642, 171] on input "text" at bounding box center [846, 169] width 214 height 26
click at [642, 421] on link "Effacer" at bounding box center [767, 419] width 34 height 16
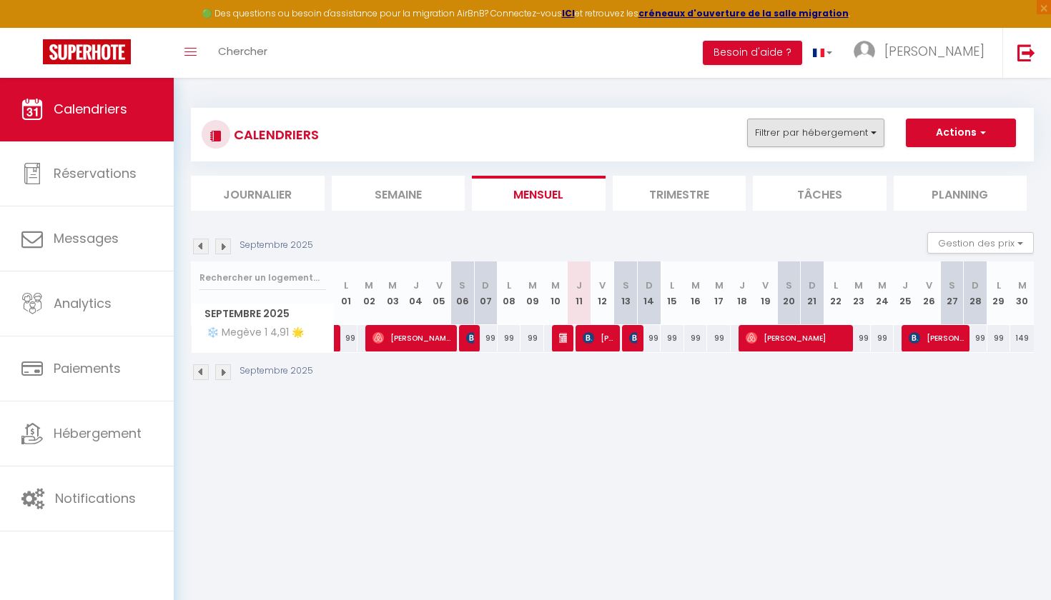
click at [642, 144] on button "Filtrer par hébergement" at bounding box center [815, 133] width 137 height 29
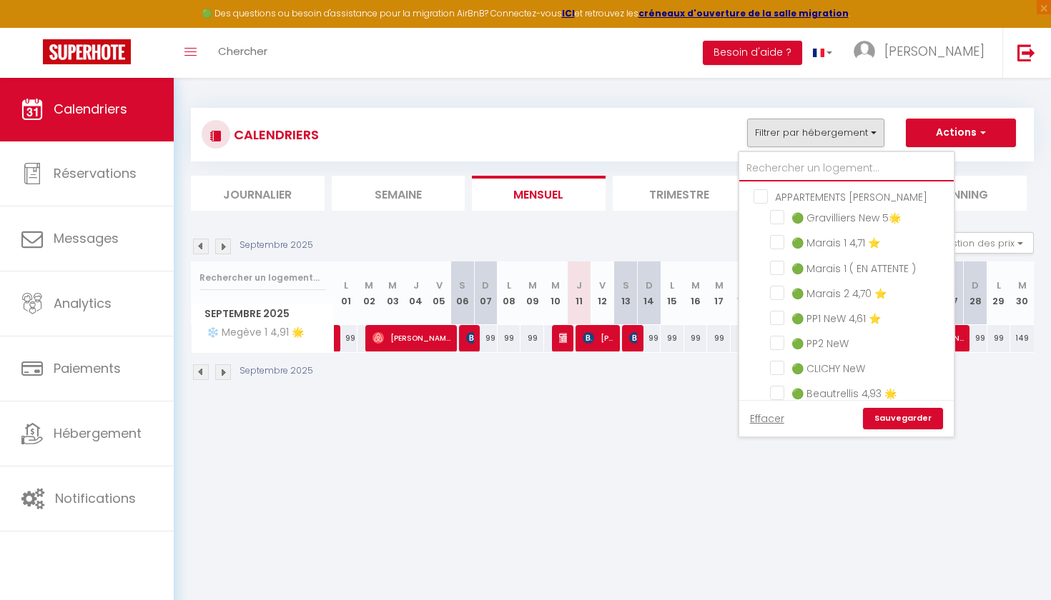
click at [642, 172] on input "text" at bounding box center [846, 169] width 214 height 26
type input "m"
checkbox input "false"
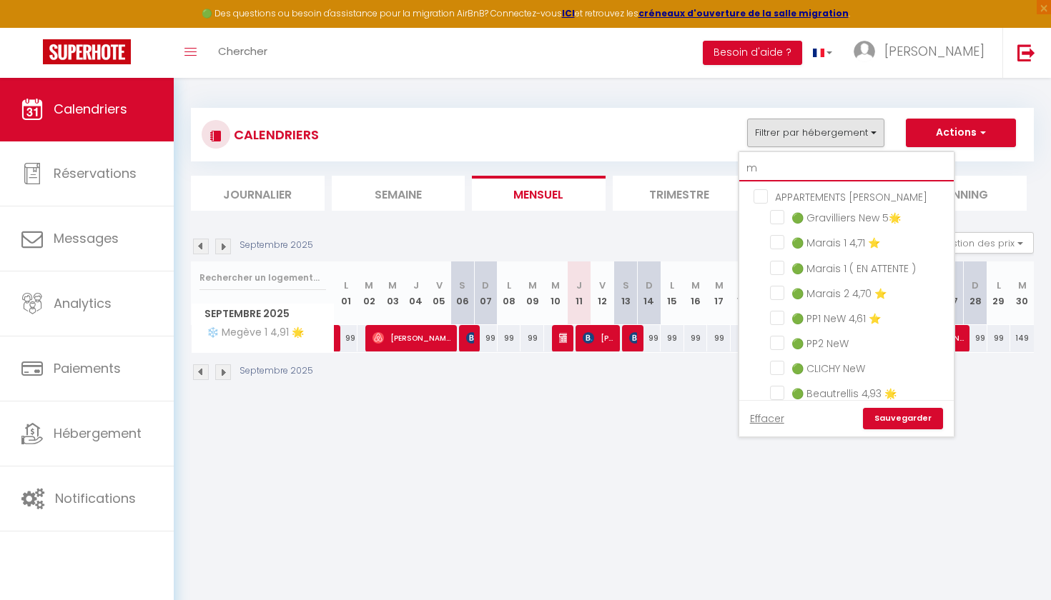
checkbox input "false"
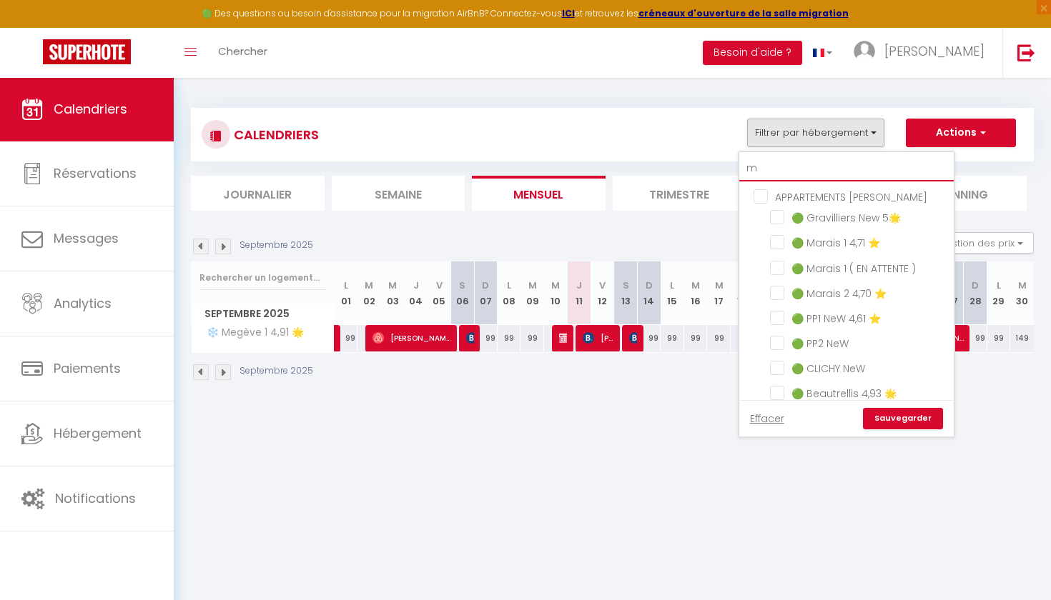
checkbox input "false"
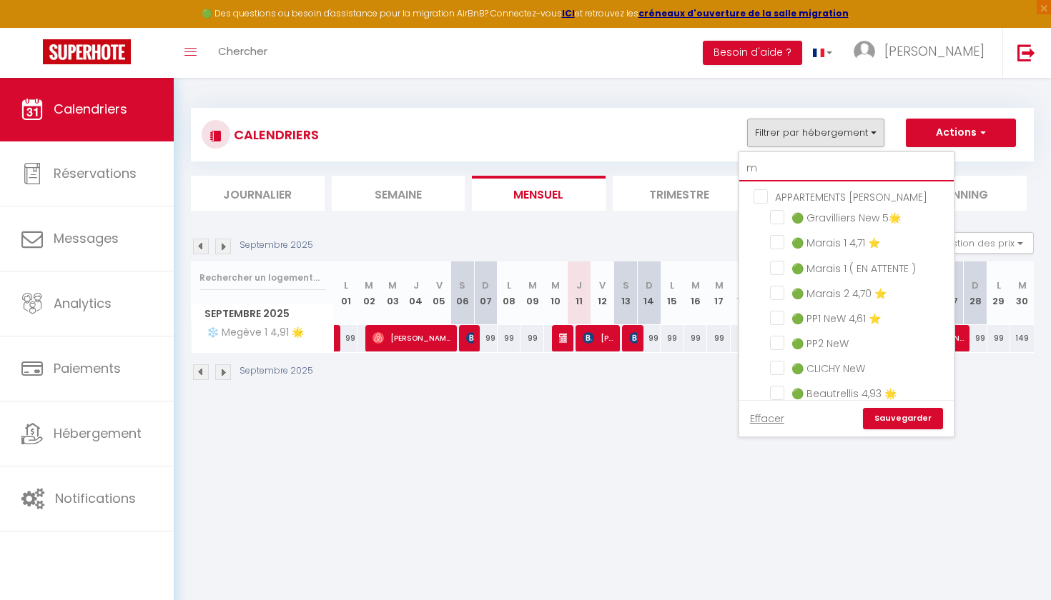
checkbox input "false"
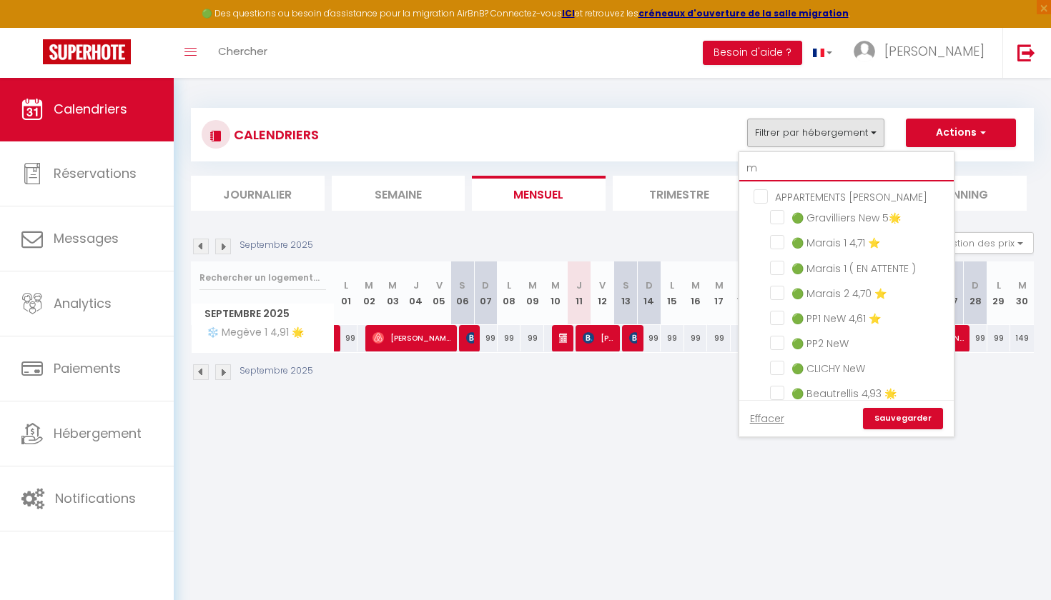
checkbox input "false"
type input "me"
checkbox input "false"
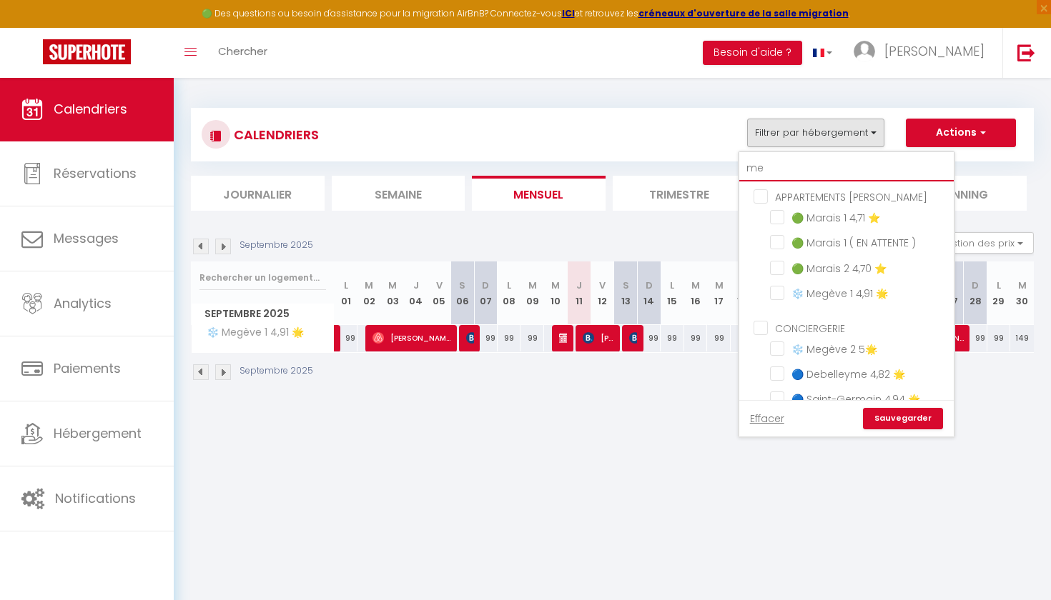
checkbox input "false"
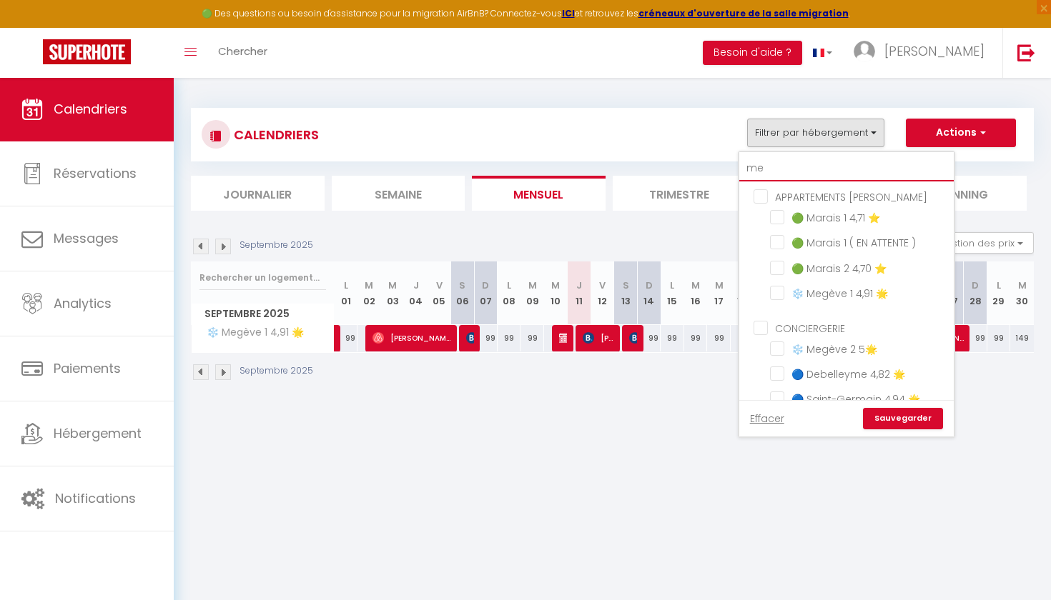
checkbox input "false"
type input "meg"
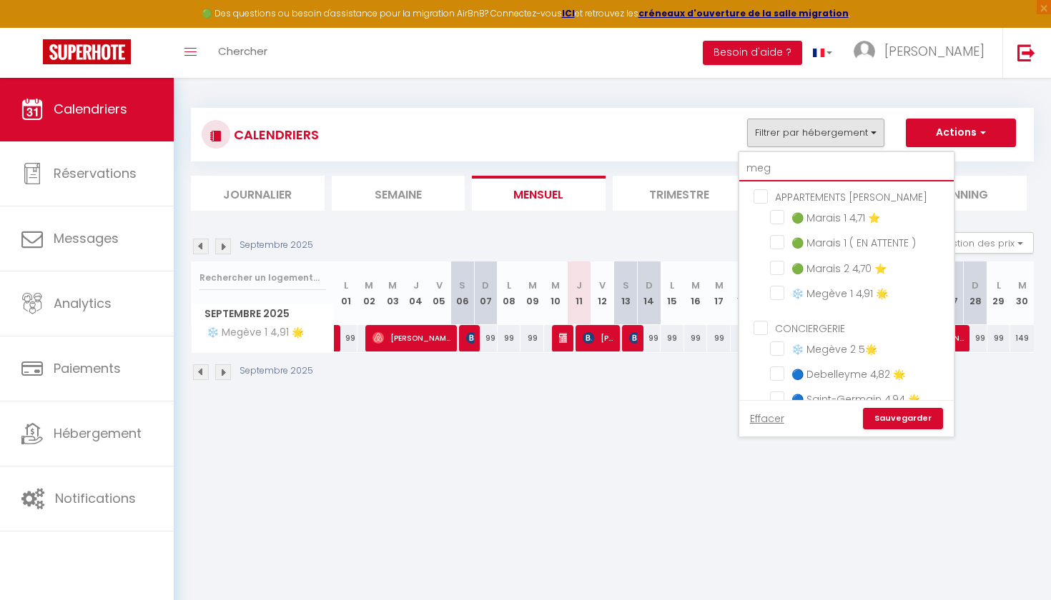
checkbox input "false"
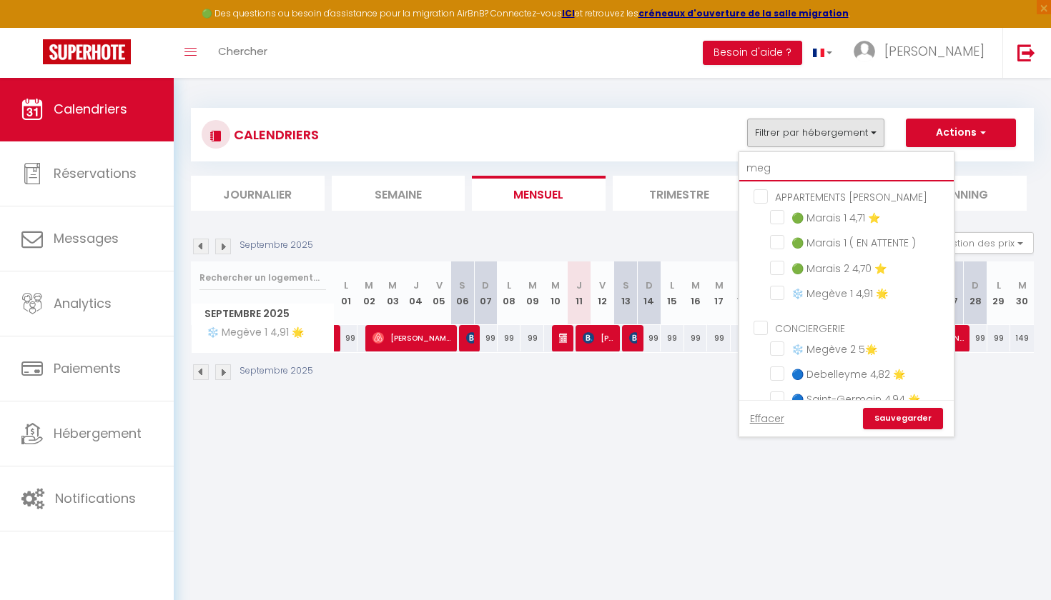
checkbox input "false"
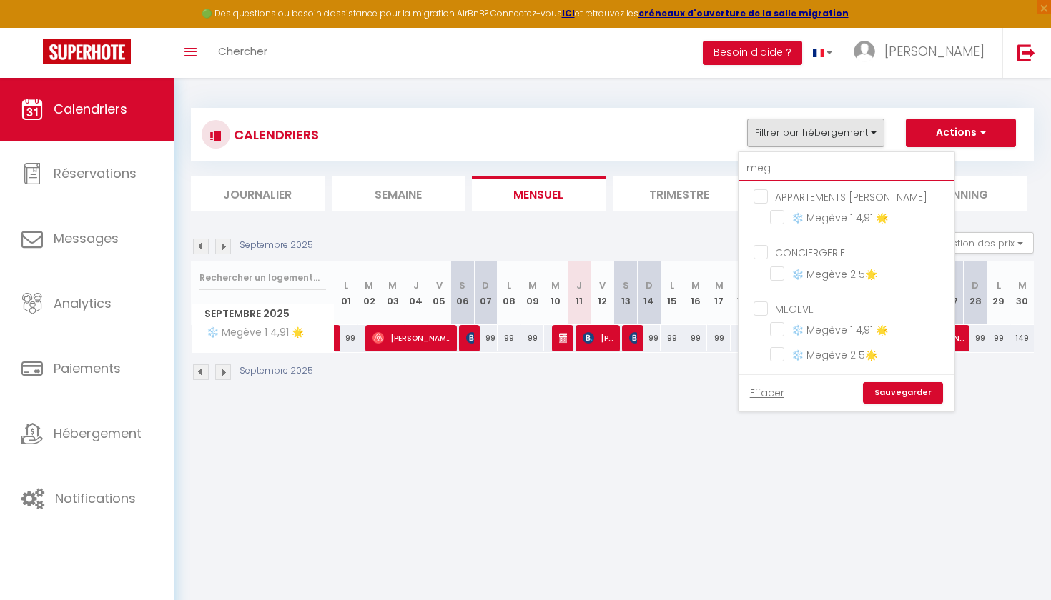
type input "me"
checkbox input "false"
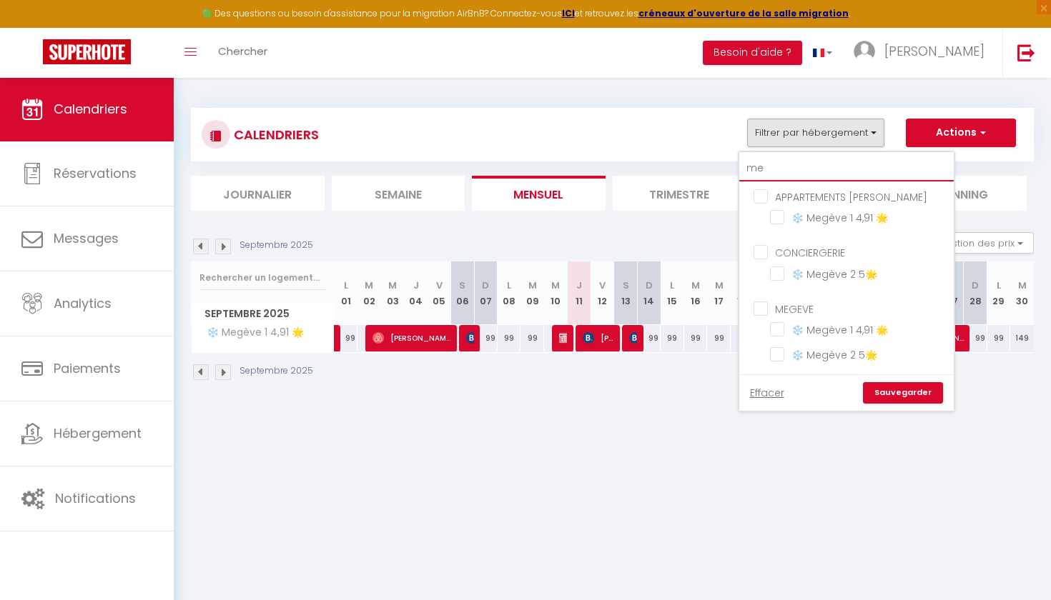
checkbox input "false"
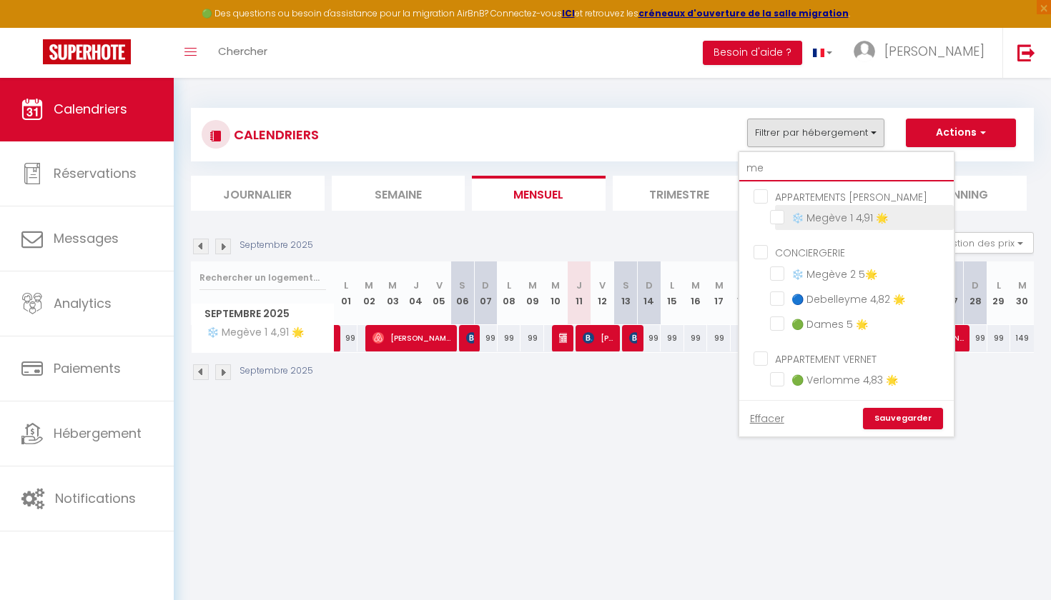
type input "me"
click at [642, 217] on input "❄️ Megève 1 4,91 🌟" at bounding box center [859, 216] width 179 height 14
checkbox input "true"
checkbox input "false"
checkbox input "true"
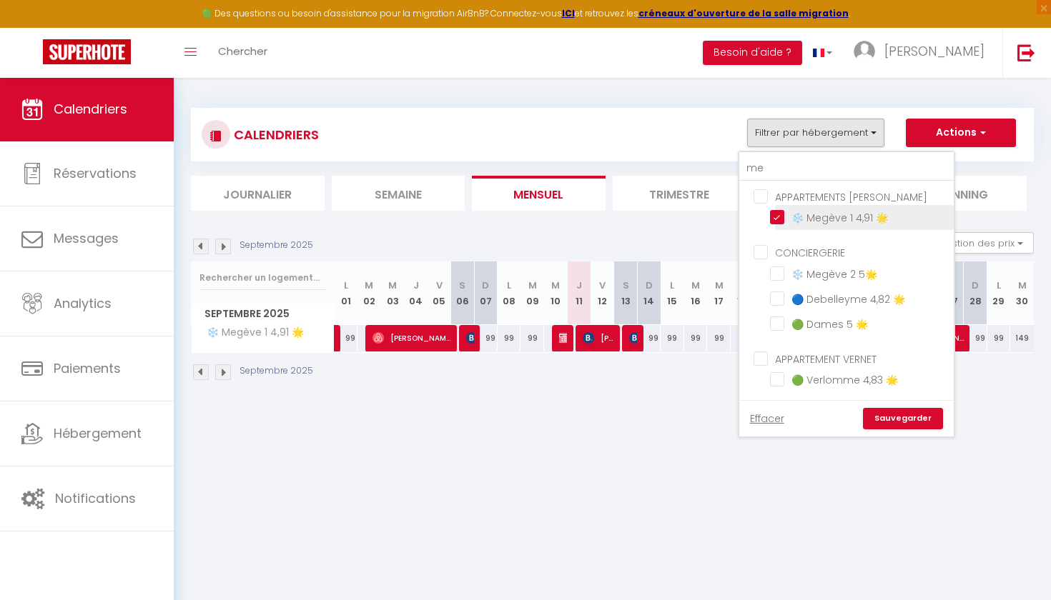
checkbox input "false"
click at [642, 274] on input "❄️ Megève 2 5🌟" at bounding box center [859, 272] width 179 height 14
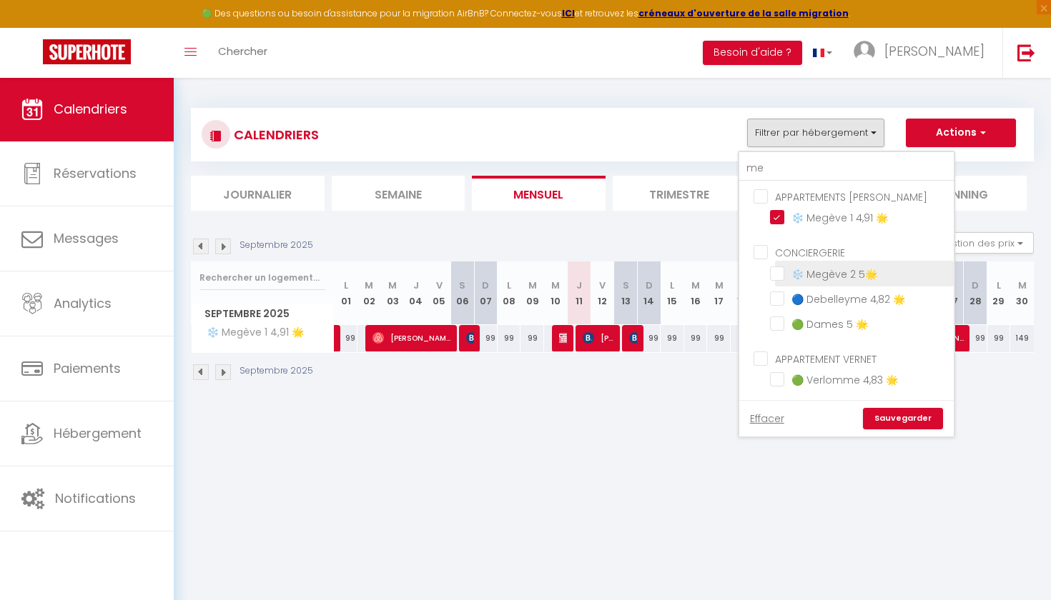
checkbox input "true"
checkbox input "false"
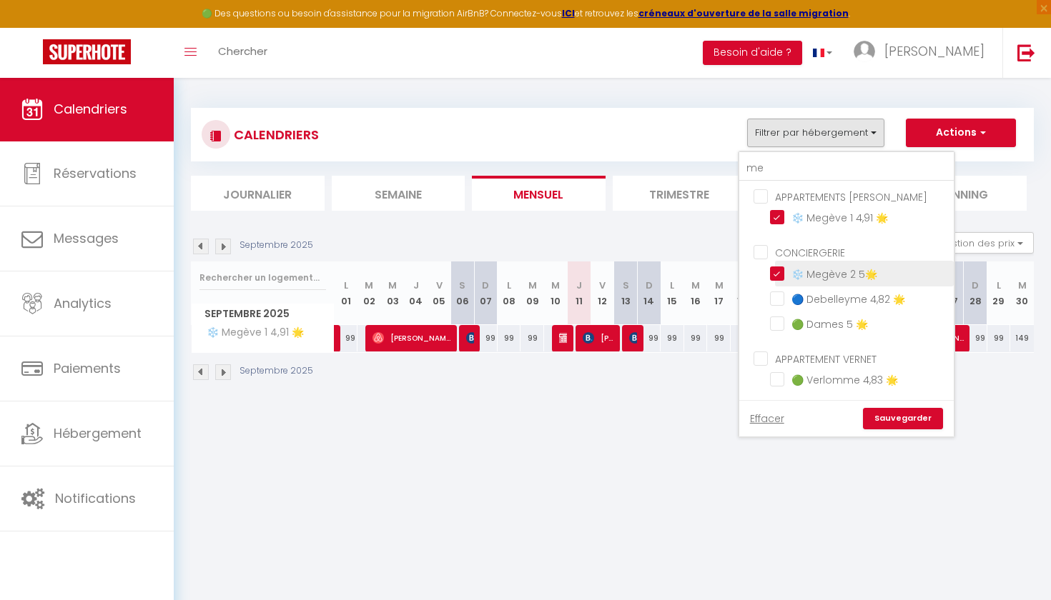
checkbox input "false"
click at [642, 422] on link "Sauvegarder" at bounding box center [903, 418] width 80 height 21
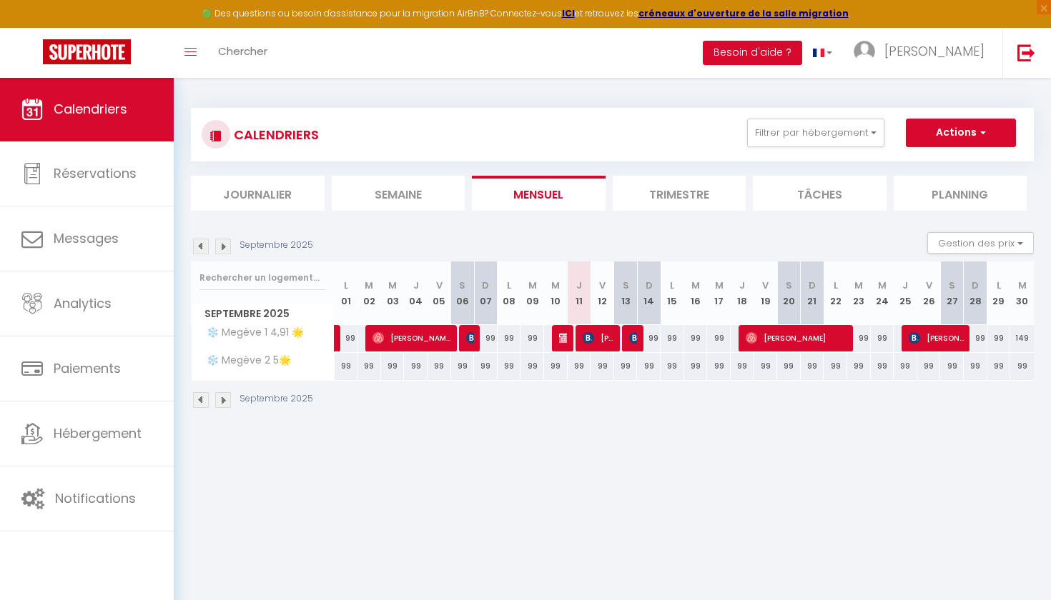
click at [629, 342] on img at bounding box center [634, 337] width 11 height 11
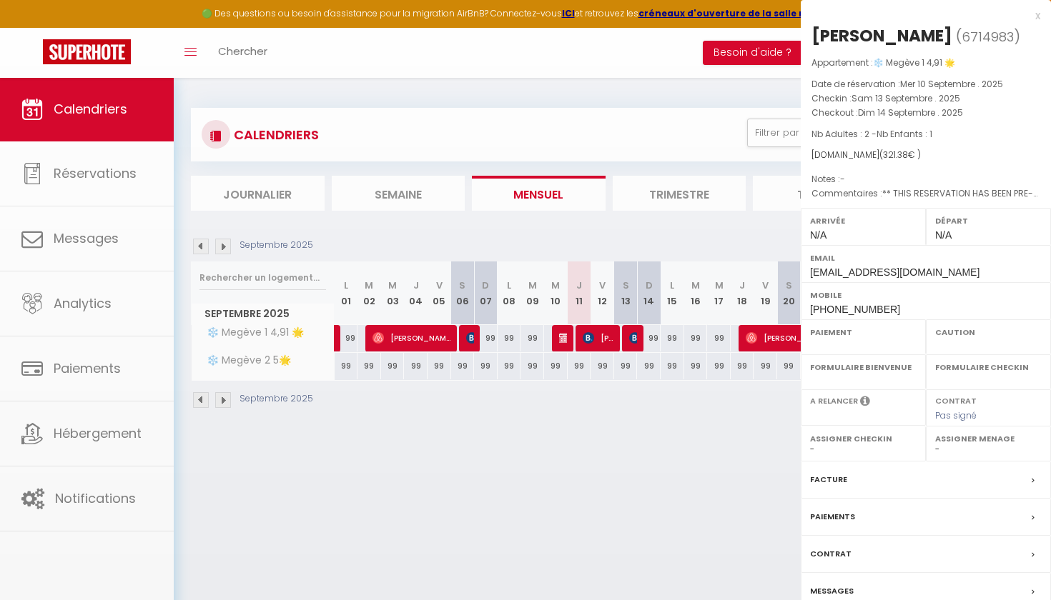
select select "OK"
select select "KO"
select select "0"
select select "1"
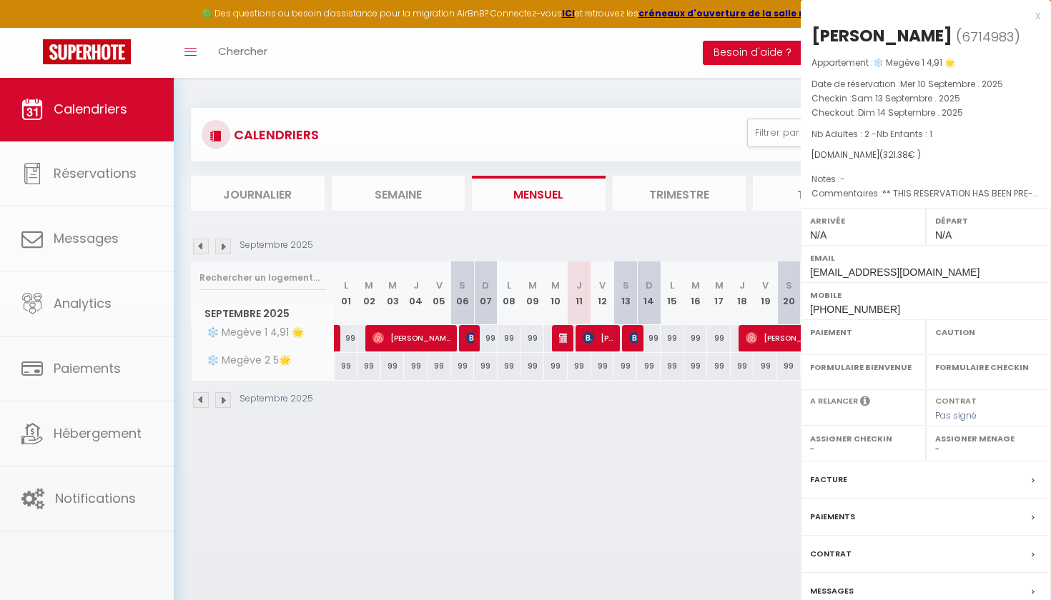
select select
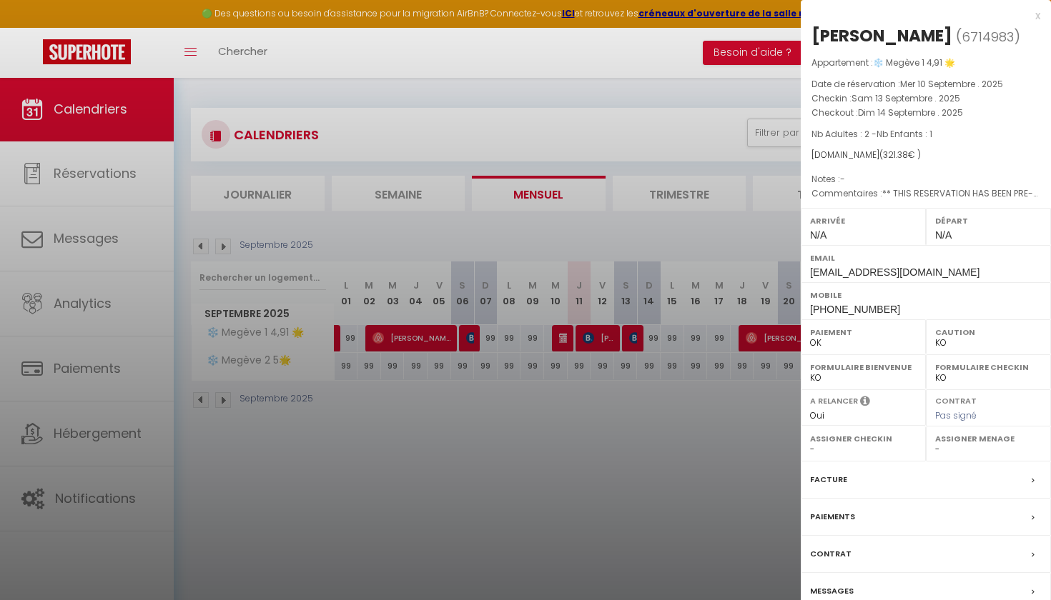
click at [642, 391] on div at bounding box center [525, 300] width 1051 height 600
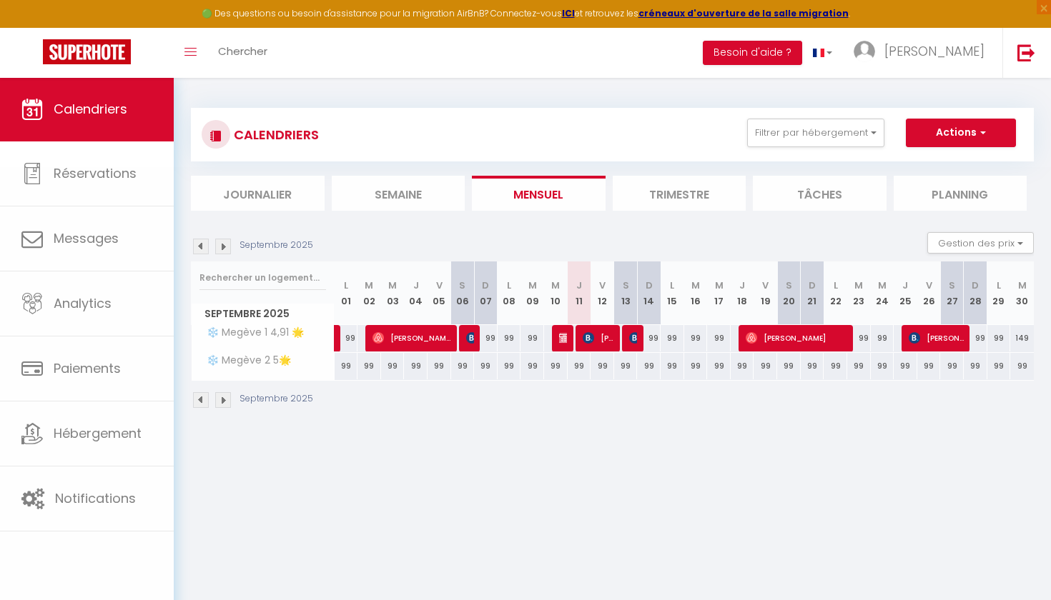
click at [605, 339] on span "[PERSON_NAME]" at bounding box center [597, 337] width 31 height 27
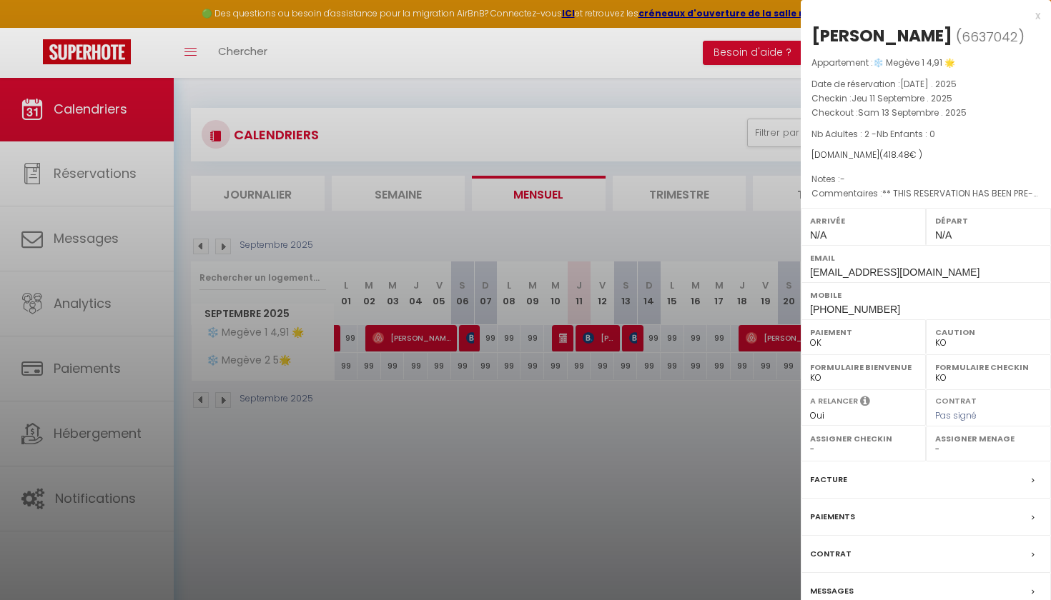
click at [601, 453] on div at bounding box center [525, 300] width 1051 height 600
